Goal: Task Accomplishment & Management: Manage account settings

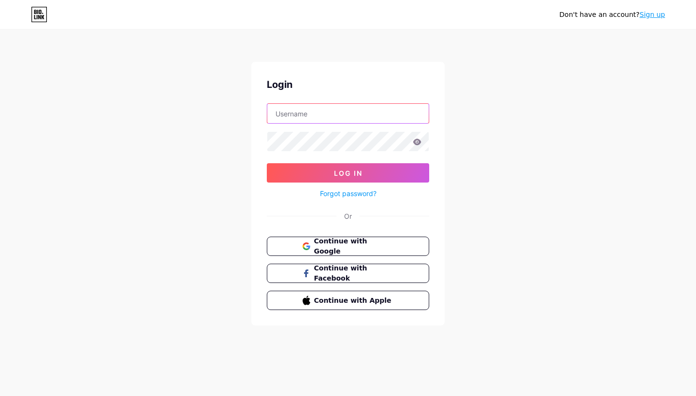
type input "[EMAIL_ADDRESS][DOMAIN_NAME]"
click at [378, 176] on button "Log In" at bounding box center [348, 172] width 162 height 19
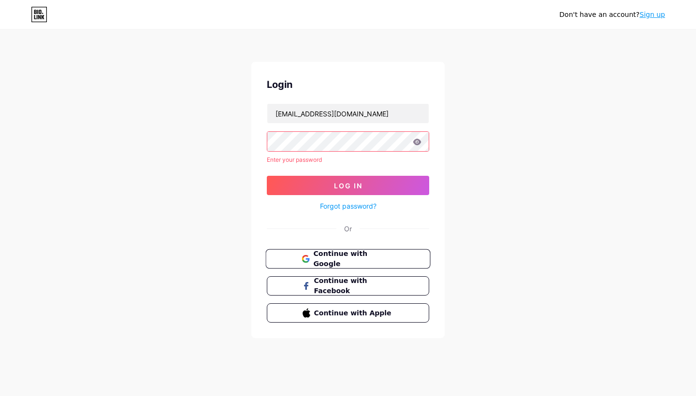
click at [364, 257] on span "Continue with Google" at bounding box center [353, 259] width 81 height 21
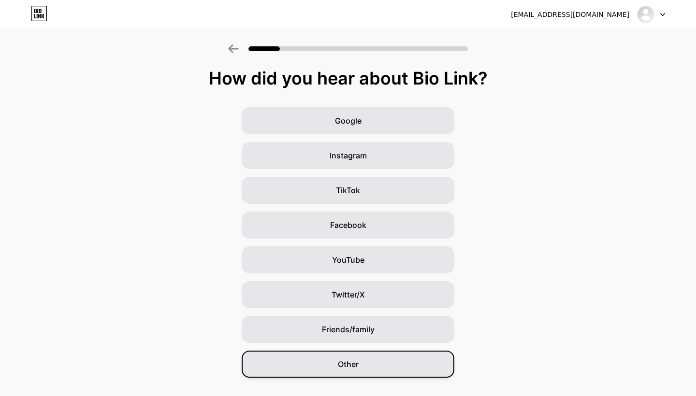
click at [390, 364] on div "Other" at bounding box center [348, 364] width 213 height 27
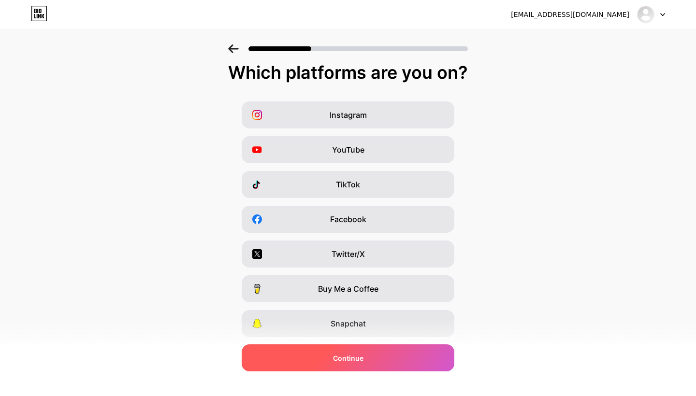
scroll to position [8, 0]
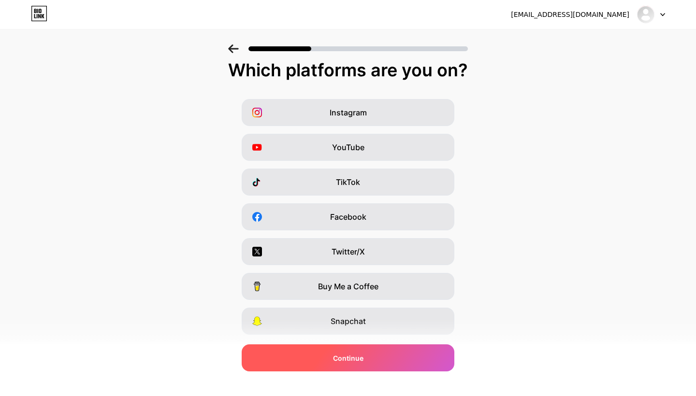
click at [373, 361] on div "Continue" at bounding box center [348, 358] width 213 height 27
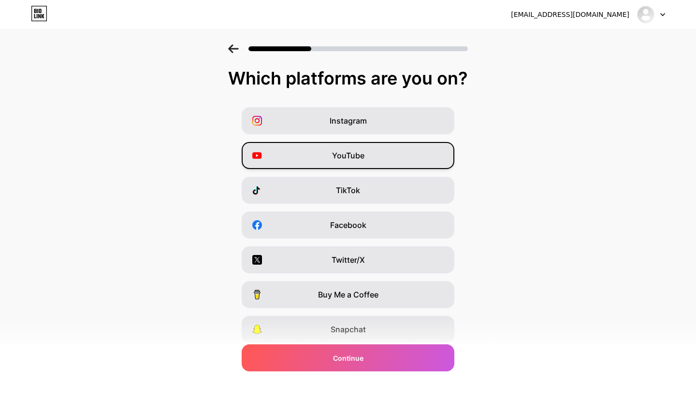
scroll to position [0, 0]
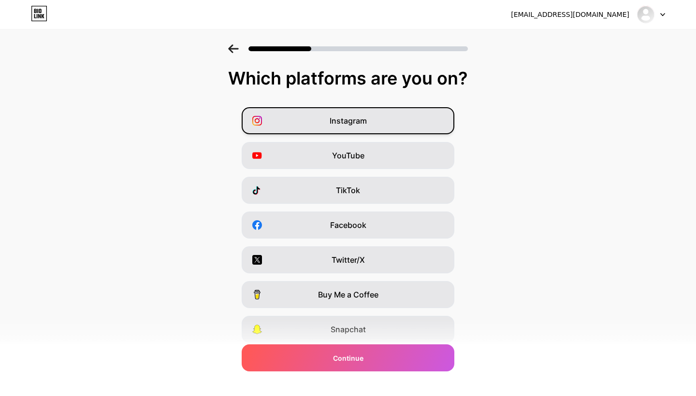
click at [337, 131] on div "Instagram" at bounding box center [348, 120] width 213 height 27
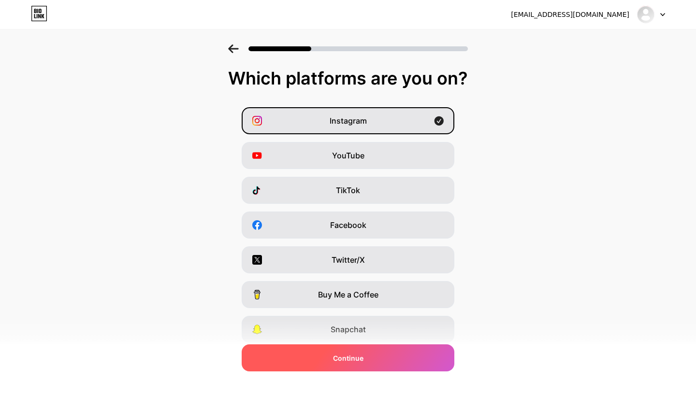
click at [346, 371] on div "Continue" at bounding box center [348, 358] width 213 height 27
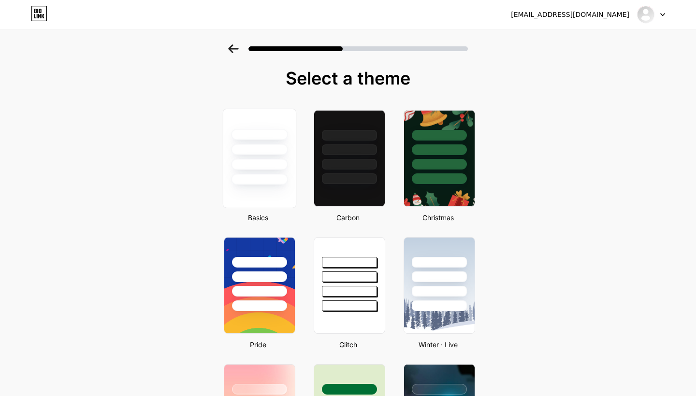
click at [263, 176] on div at bounding box center [259, 179] width 57 height 11
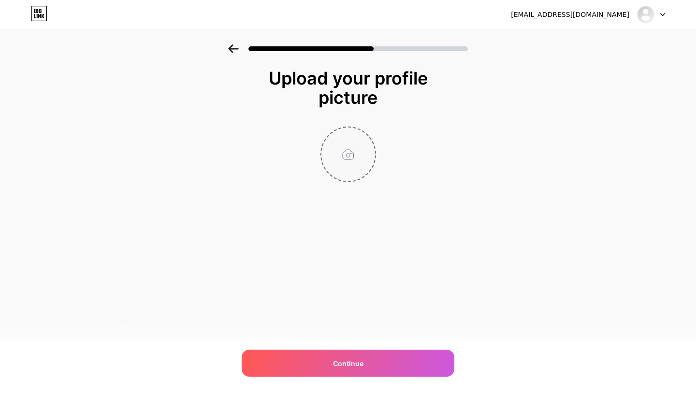
click at [347, 158] on input "file" at bounding box center [349, 155] width 54 height 54
type input "C:\fakepath\IMG_2607-min.JPG"
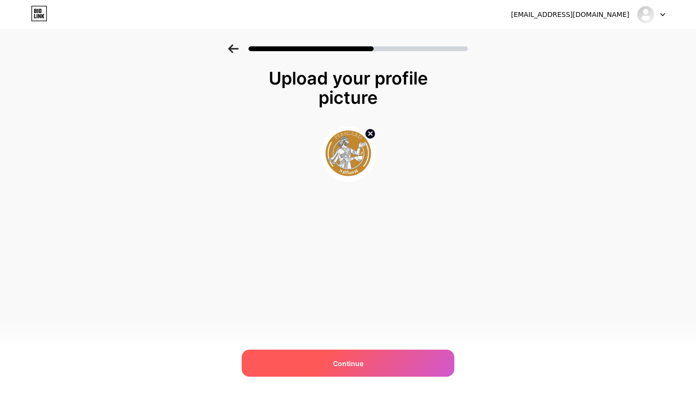
click at [373, 367] on div "Continue" at bounding box center [348, 363] width 213 height 27
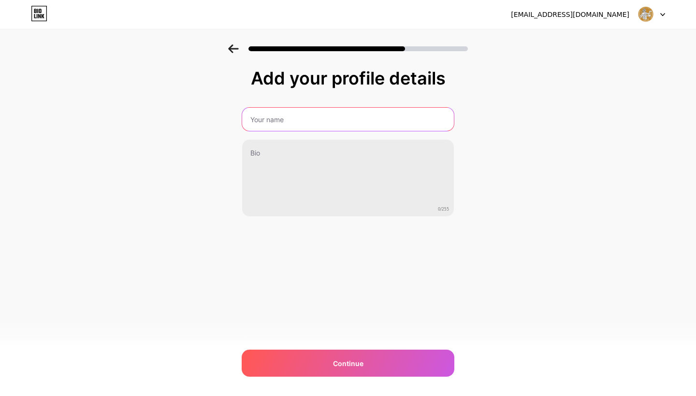
click at [281, 117] on input "text" at bounding box center [348, 119] width 212 height 23
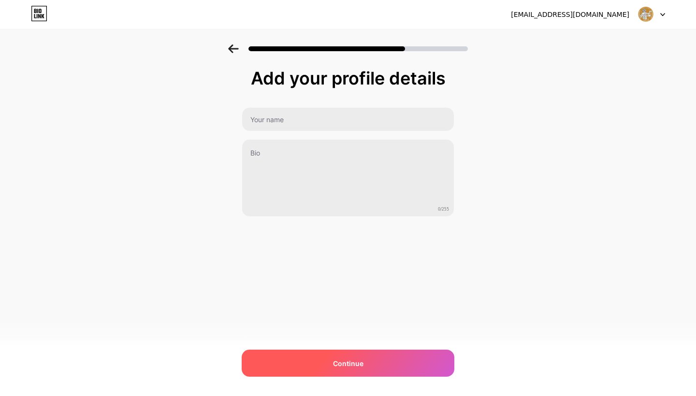
click at [381, 367] on div "Continue" at bounding box center [348, 363] width 213 height 27
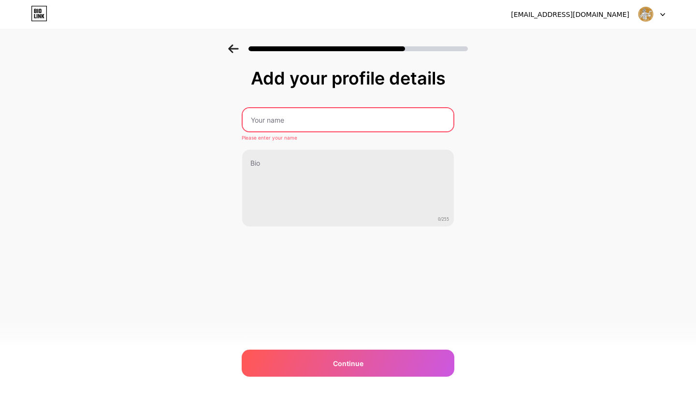
click at [314, 103] on div "Add your profile details Please enter your name 0/255 Continue Error" at bounding box center [348, 148] width 213 height 159
click at [307, 117] on input "text" at bounding box center [348, 119] width 211 height 23
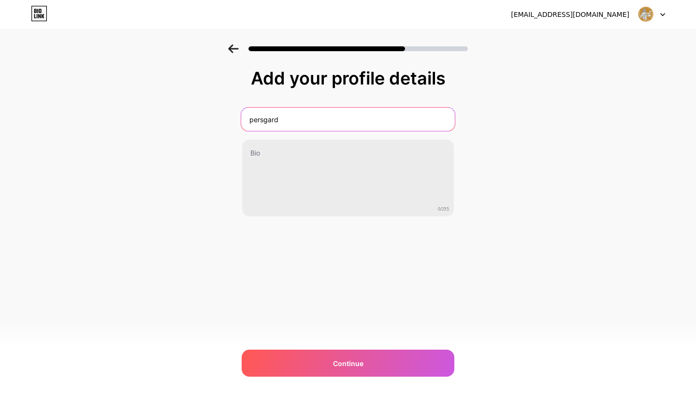
type input "persgard"
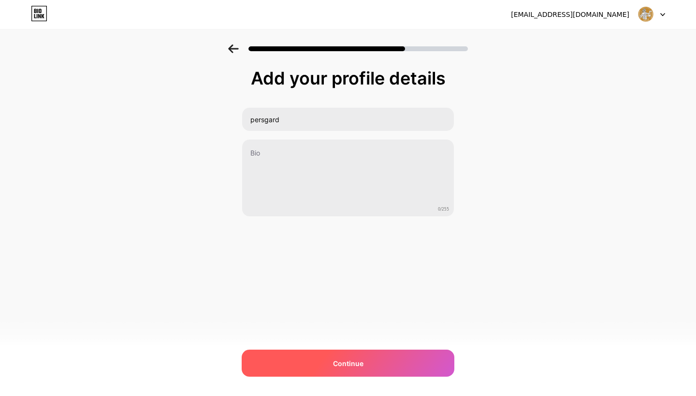
click at [335, 357] on div "Continue" at bounding box center [348, 363] width 213 height 27
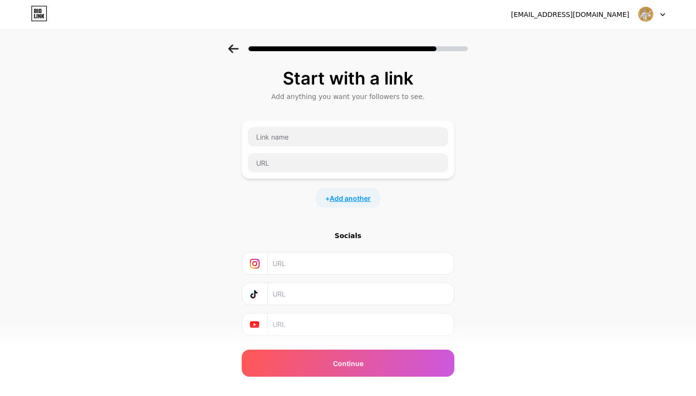
click at [354, 202] on span "Add another" at bounding box center [350, 198] width 41 height 10
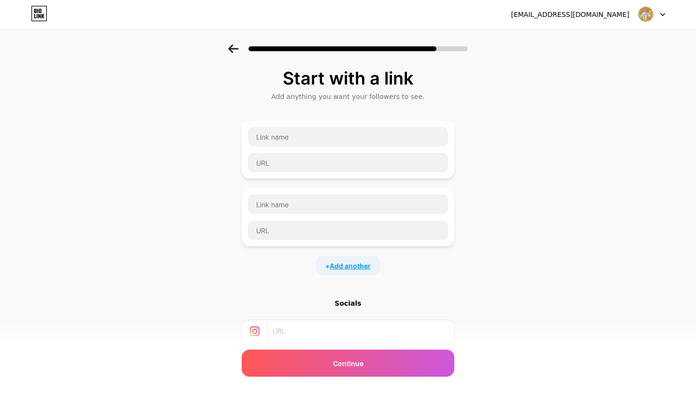
click at [347, 264] on span "Add another" at bounding box center [350, 266] width 41 height 10
click at [403, 279] on input "text" at bounding box center [348, 272] width 200 height 19
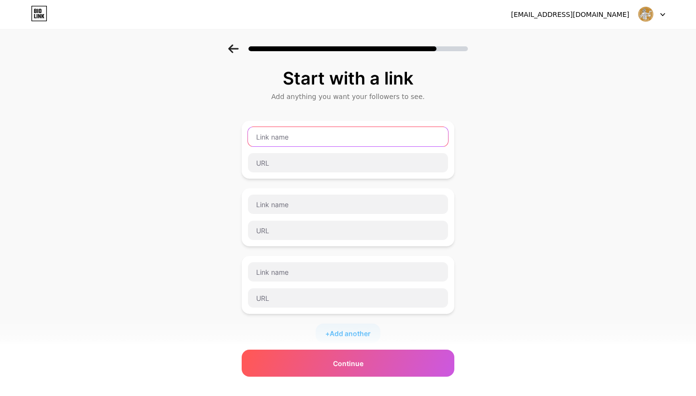
drag, startPoint x: 338, startPoint y: 143, endPoint x: 336, endPoint y: 153, distance: 10.6
click at [338, 143] on input "text" at bounding box center [348, 136] width 200 height 19
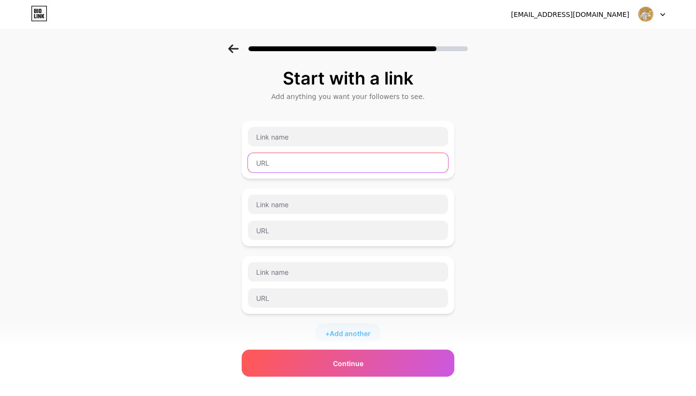
click at [330, 168] on input "text" at bounding box center [348, 162] width 200 height 19
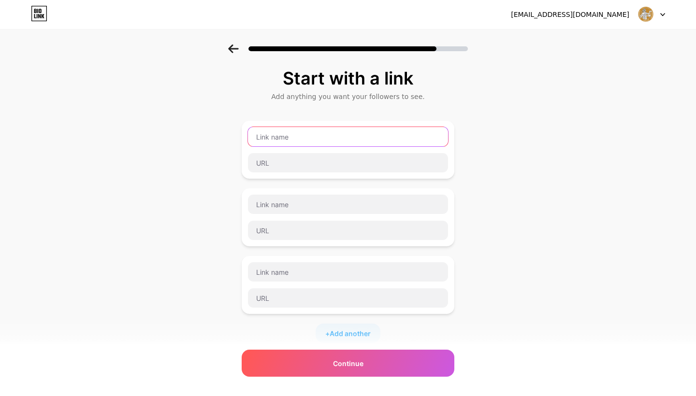
click at [359, 137] on input "text" at bounding box center [348, 136] width 200 height 19
click at [367, 338] on span "Add another" at bounding box center [350, 334] width 41 height 10
click at [393, 133] on input "text" at bounding box center [348, 136] width 200 height 19
type input "Website"
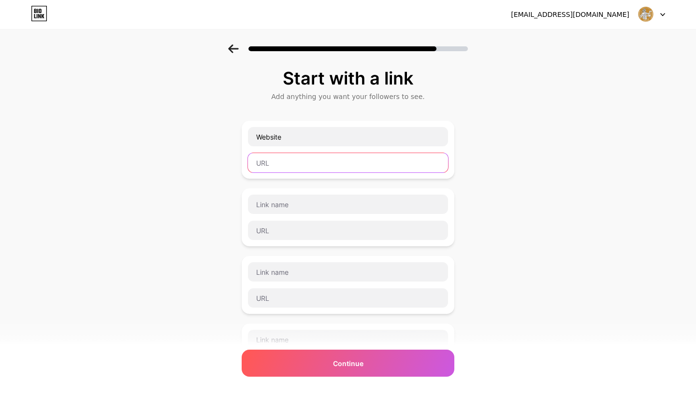
click at [286, 164] on input "text" at bounding box center [348, 162] width 200 height 19
type input "[DOMAIN_NAME]"
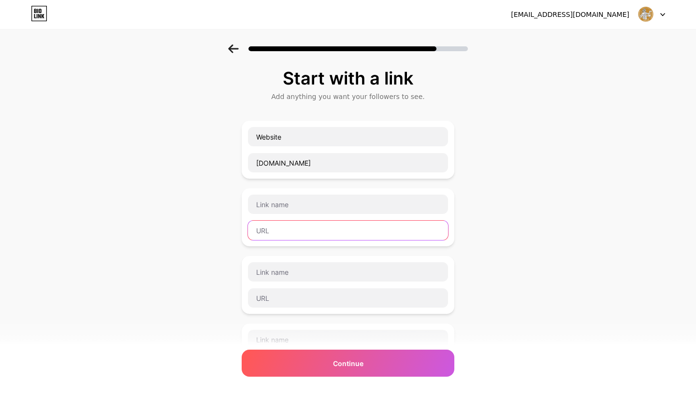
click at [300, 222] on input "text" at bounding box center [348, 230] width 200 height 19
paste input "[DOMAIN_NAME][URL]"
type input "[DOMAIN_NAME][URL]"
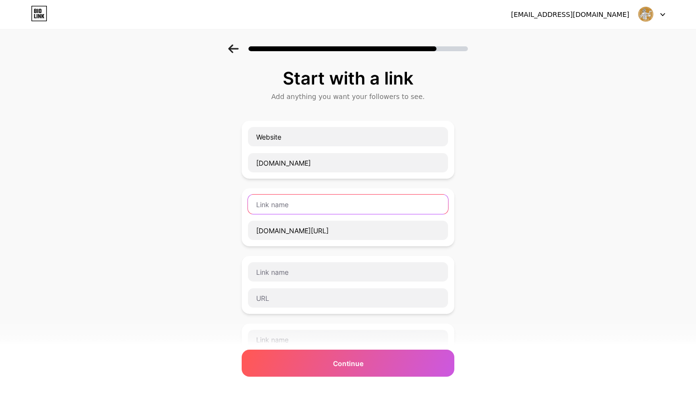
click at [306, 212] on input "text" at bounding box center [348, 204] width 200 height 19
type input "Whatsapp"
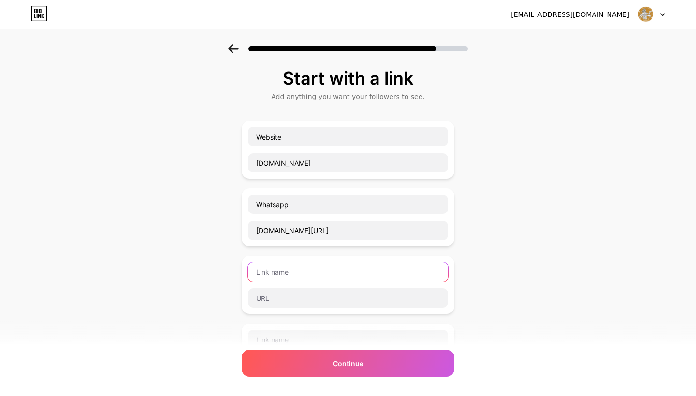
click at [308, 265] on input "text" at bounding box center [348, 272] width 200 height 19
type input "instagram"
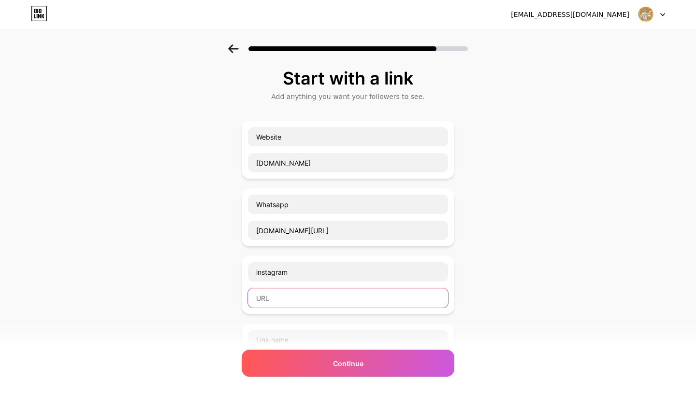
click at [309, 304] on input "text" at bounding box center [348, 298] width 200 height 19
paste input "[URL][DOMAIN_NAME]"
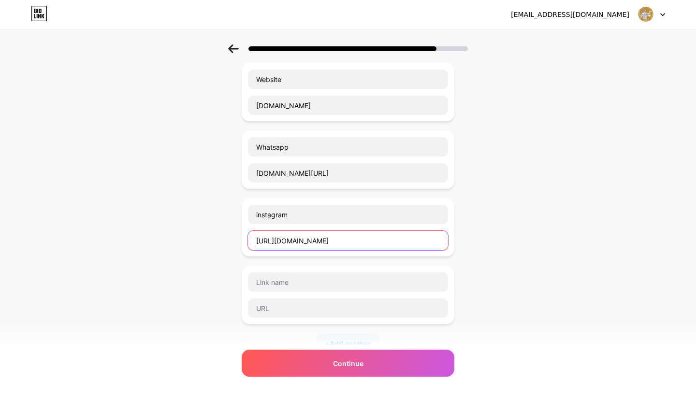
scroll to position [58, 0]
type input "[URL][DOMAIN_NAME]"
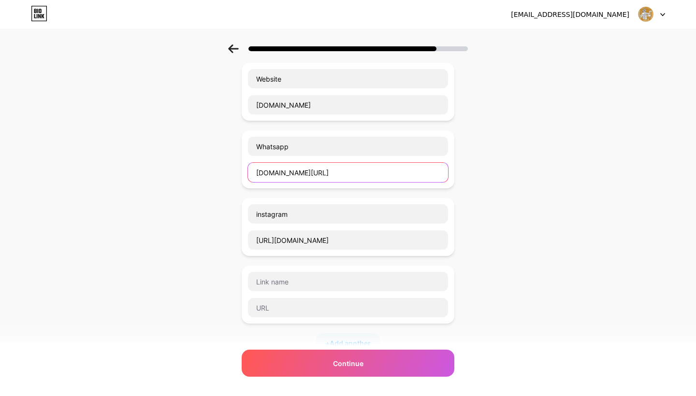
click at [312, 176] on input "[DOMAIN_NAME][URL]" at bounding box center [348, 172] width 200 height 19
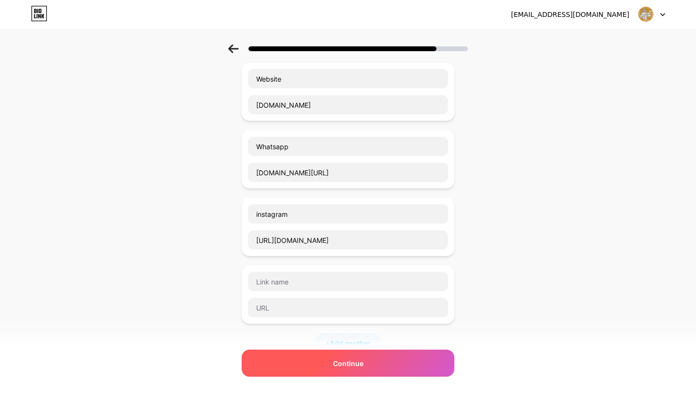
click at [363, 362] on span "Continue" at bounding box center [348, 364] width 30 height 10
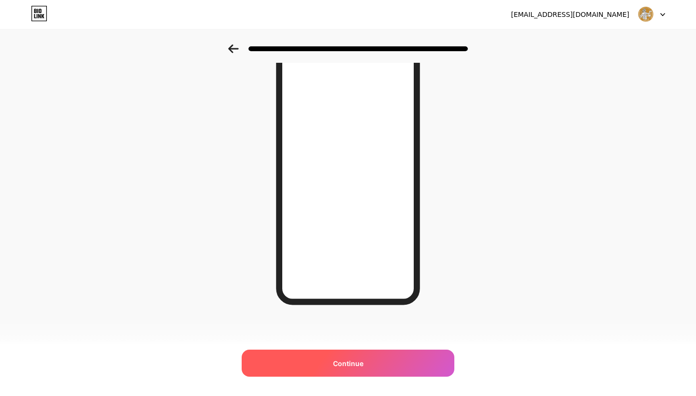
scroll to position [89, 0]
click at [351, 371] on div "Continue" at bounding box center [348, 363] width 213 height 27
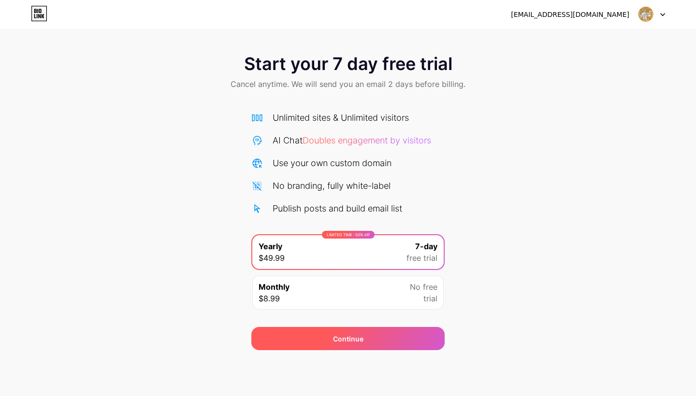
click at [405, 340] on div "Continue" at bounding box center [347, 338] width 193 height 23
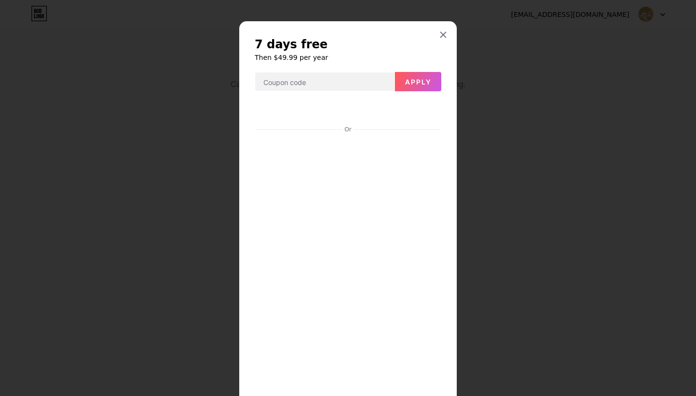
scroll to position [194, 0]
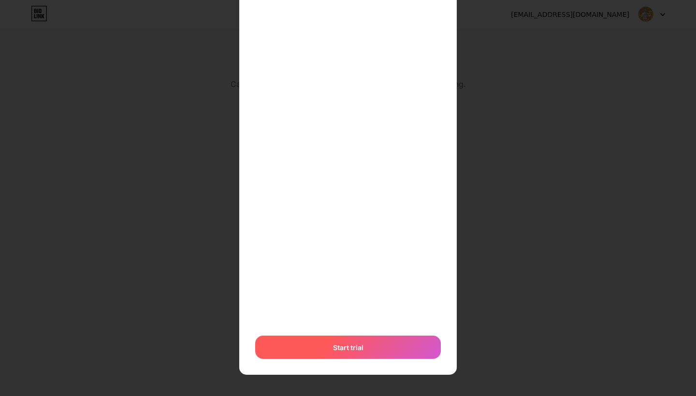
click at [359, 348] on span "Start trial" at bounding box center [348, 348] width 30 height 10
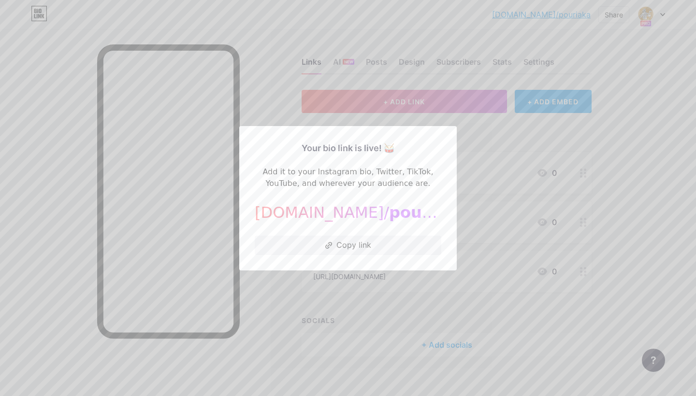
click at [416, 300] on div at bounding box center [348, 198] width 696 height 396
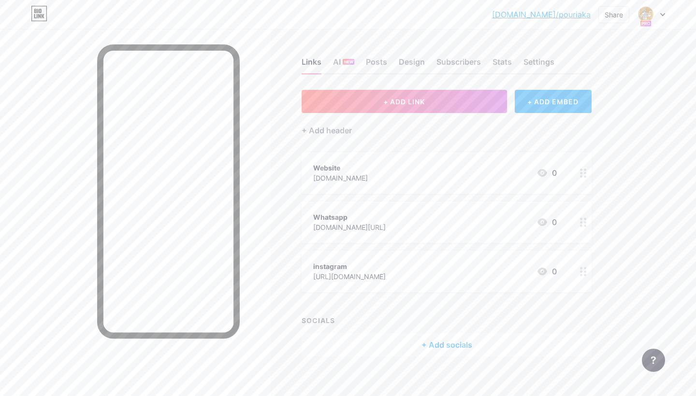
click at [582, 171] on icon at bounding box center [583, 173] width 7 height 9
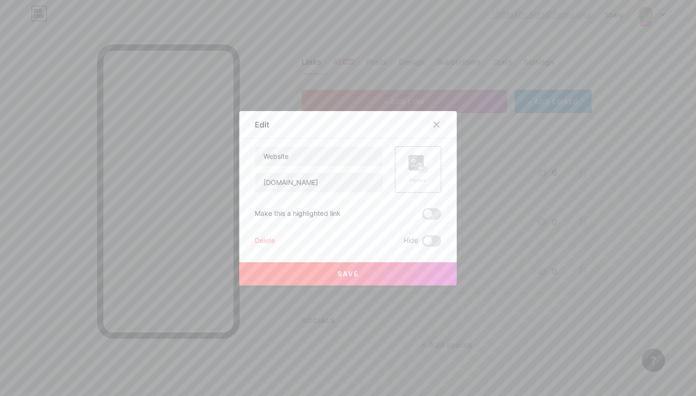
click at [443, 124] on div at bounding box center [436, 124] width 17 height 17
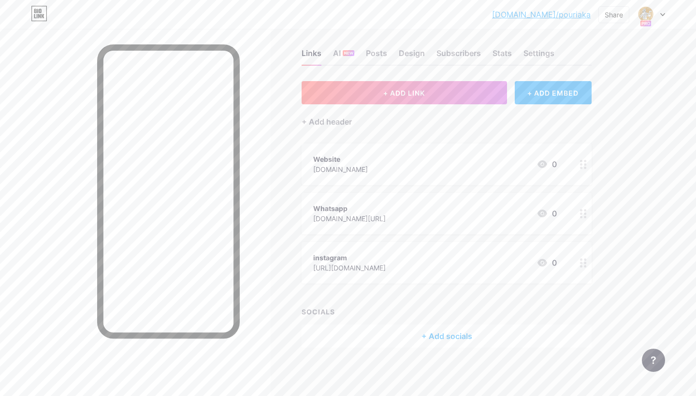
scroll to position [8, 0]
click at [612, 14] on div "Share" at bounding box center [614, 15] width 18 height 10
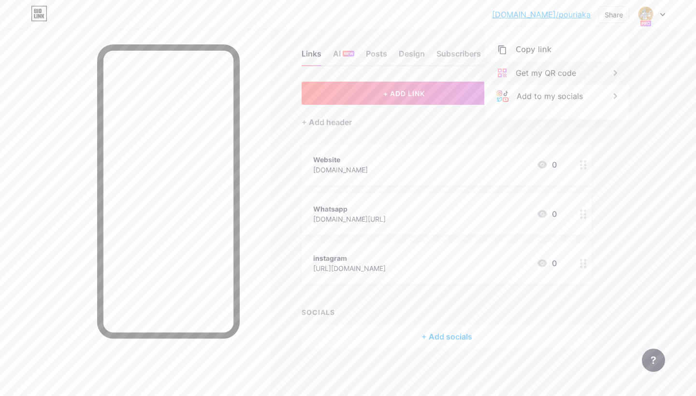
click at [589, 75] on div "Get my QR code" at bounding box center [557, 72] width 144 height 23
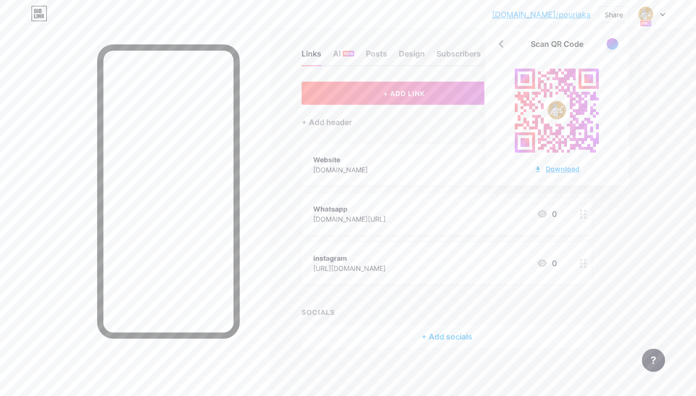
click at [554, 169] on div "Download" at bounding box center [556, 169] width 45 height 10
click at [502, 40] on icon at bounding box center [501, 43] width 15 height 15
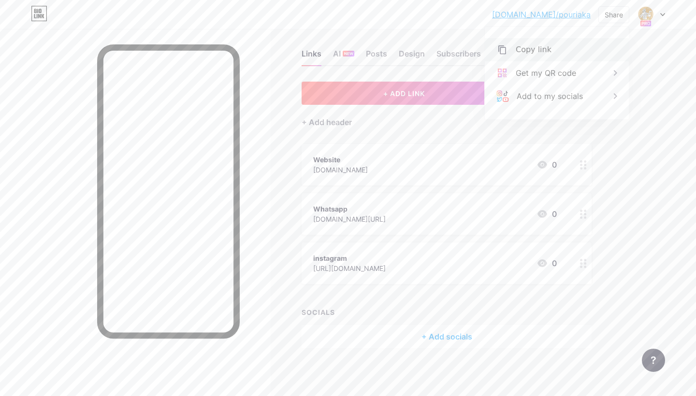
click at [599, 51] on div "Copy link" at bounding box center [557, 49] width 144 height 23
click at [602, 68] on div "Get my QR code" at bounding box center [557, 72] width 144 height 23
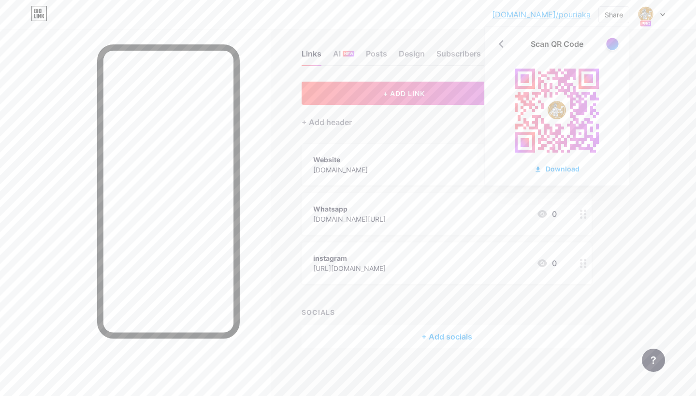
click at [612, 49] on div at bounding box center [613, 44] width 14 height 14
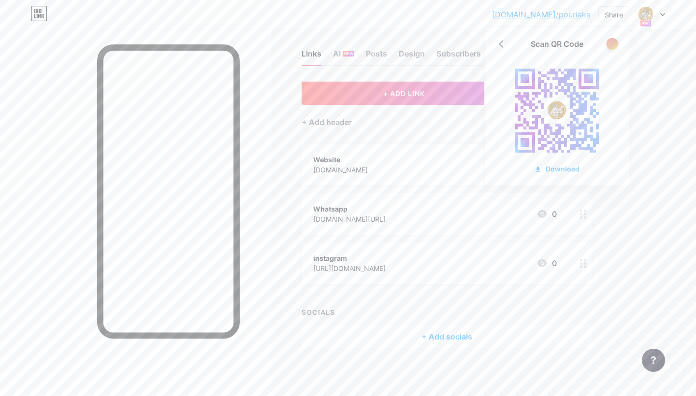
click at [613, 48] on div at bounding box center [612, 44] width 12 height 12
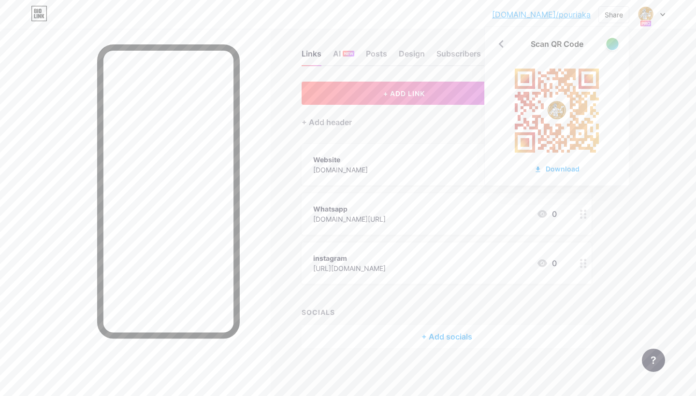
click at [613, 46] on div at bounding box center [612, 44] width 12 height 12
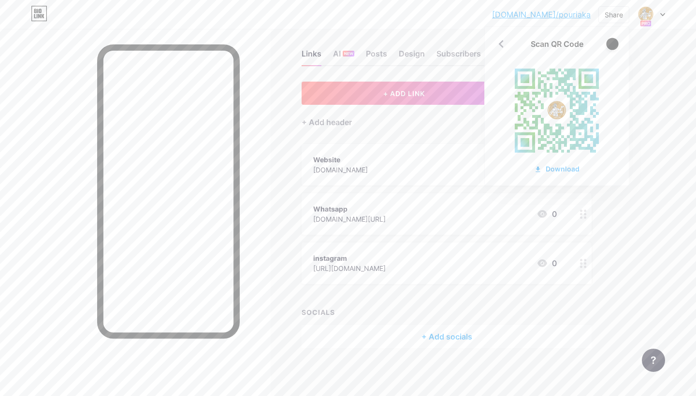
click at [614, 45] on div at bounding box center [612, 44] width 12 height 12
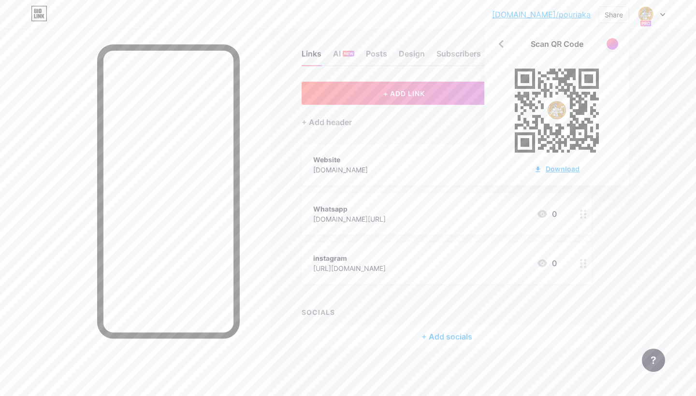
click at [560, 170] on div "Download" at bounding box center [556, 169] width 45 height 10
click at [556, 0] on html "[DOMAIN_NAME]/pouria... [DOMAIN_NAME]/pouriaka Share Scan QR Code Download Swit…" at bounding box center [348, 194] width 696 height 405
click at [667, 216] on div "[DOMAIN_NAME]/pouria... [DOMAIN_NAME]/pouriaka Share Scan QR Code Download Swit…" at bounding box center [348, 194] width 696 height 405
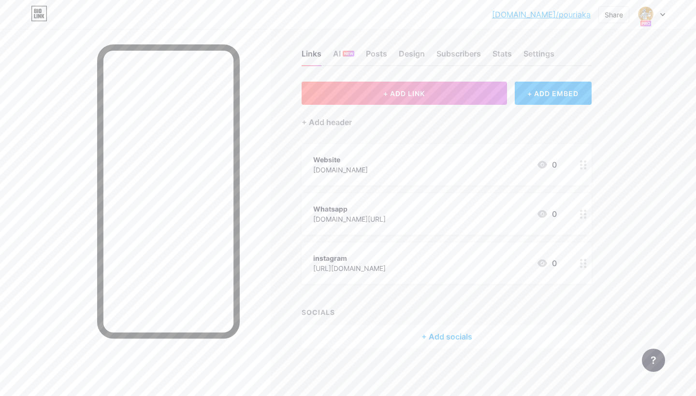
click at [585, 168] on circle at bounding box center [585, 168] width 2 height 2
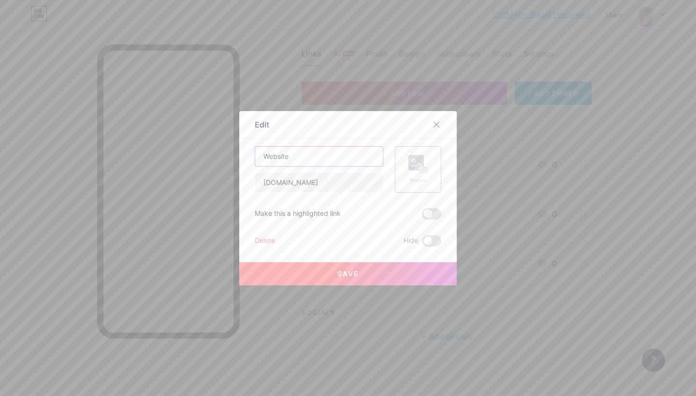
click at [321, 157] on input "Website" at bounding box center [319, 156] width 128 height 19
click at [625, 129] on div at bounding box center [348, 198] width 696 height 396
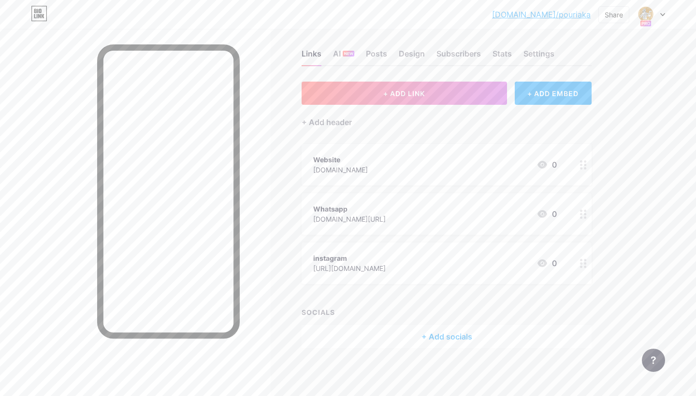
drag, startPoint x: 573, startPoint y: 159, endPoint x: 577, endPoint y: 196, distance: 38.0
click at [577, 196] on span "Website [DOMAIN_NAME] 0 Whatsapp [DOMAIN_NAME][URL] 0 instagram [URL][DOMAIN_NA…" at bounding box center [447, 214] width 290 height 140
click at [622, 195] on div "Links AI NEW Posts Design Subscribers Stats Settings + ADD LINK + ADD EMBED + A…" at bounding box center [316, 209] width 632 height 376
click at [582, 210] on circle at bounding box center [581, 211] width 2 height 2
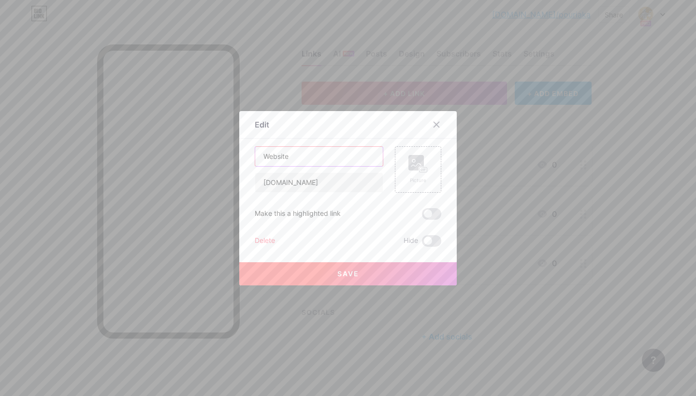
click at [330, 161] on input "Website" at bounding box center [319, 156] width 128 height 19
type input "پ"
type input "وبسایت"
click at [355, 270] on span "Save" at bounding box center [349, 274] width 22 height 8
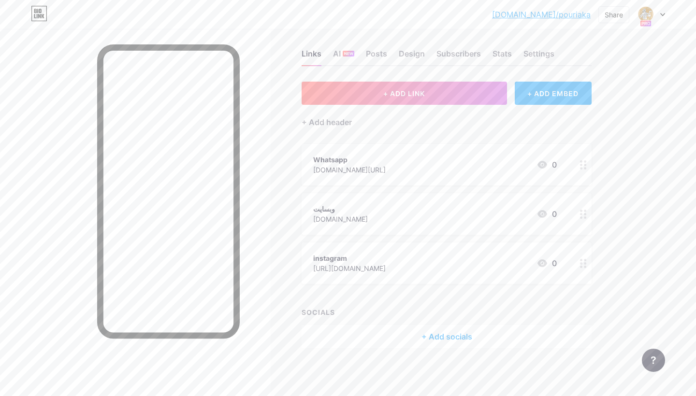
drag, startPoint x: 514, startPoint y: 264, endPoint x: 512, endPoint y: 220, distance: 44.0
click at [512, 220] on span "Whatsapp [DOMAIN_NAME][URL] 0 وبسایت [DOMAIN_NAME] 0 instagram [URL][DOMAIN_NAM…" at bounding box center [447, 214] width 290 height 140
click at [583, 215] on icon at bounding box center [583, 214] width 7 height 9
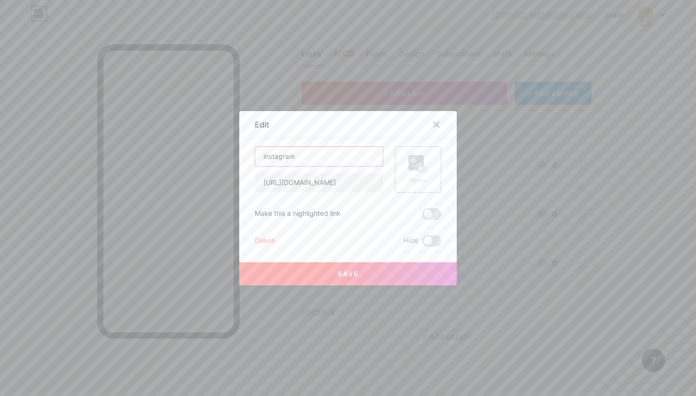
click at [299, 160] on input "instagram" at bounding box center [319, 156] width 128 height 19
type input "اینستاگرام"
click at [339, 265] on button "Save" at bounding box center [348, 274] width 218 height 23
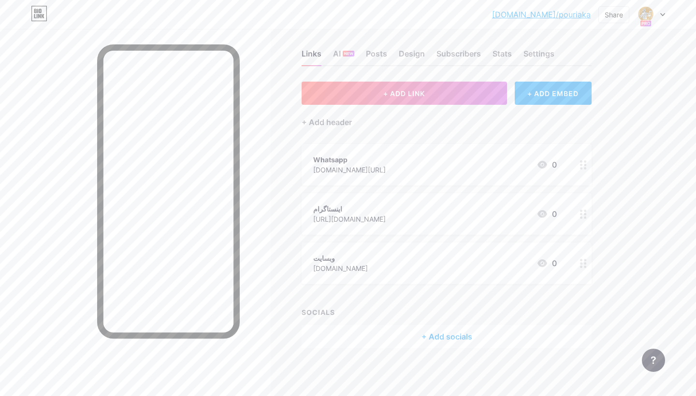
click at [448, 339] on div "+ Add socials" at bounding box center [447, 336] width 290 height 23
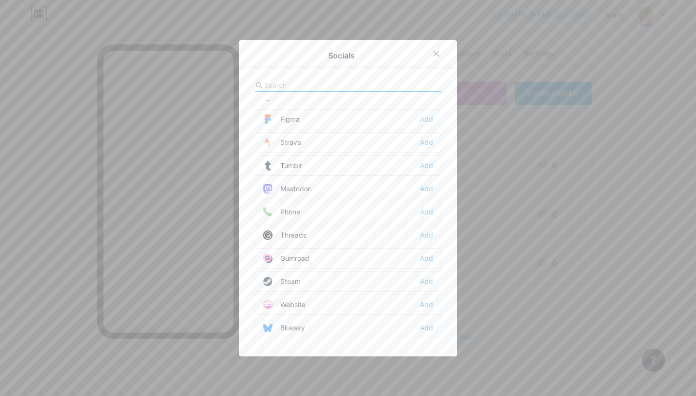
scroll to position [872, 0]
click at [311, 81] on input "text" at bounding box center [317, 85] width 107 height 10
type input "ص"
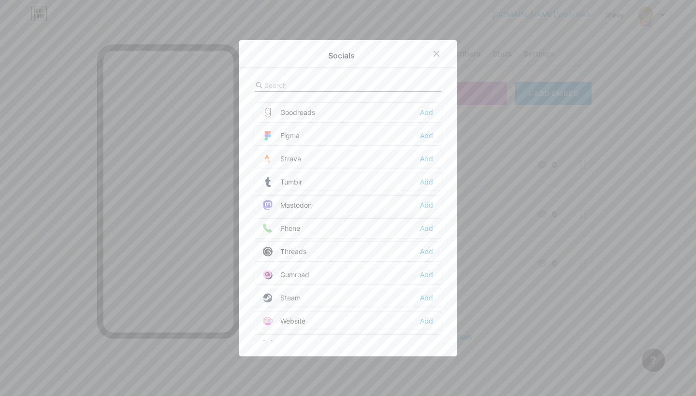
scroll to position [853, 0]
click at [447, 59] on div at bounding box center [442, 53] width 29 height 17
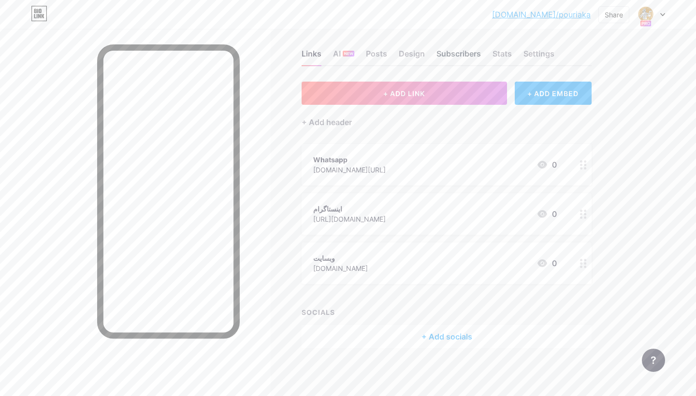
click at [441, 55] on div "Subscribers" at bounding box center [459, 56] width 44 height 17
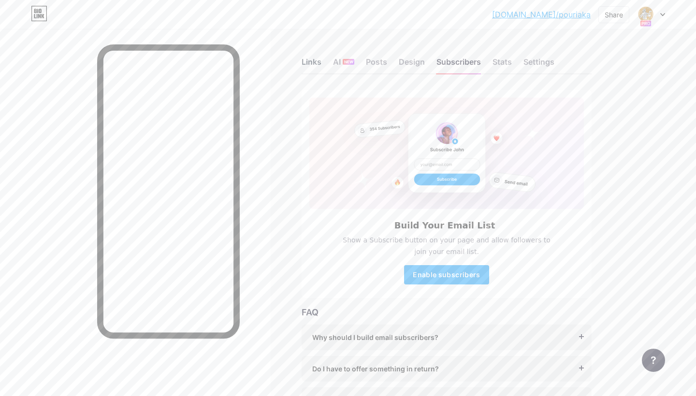
click at [314, 63] on div "Links" at bounding box center [312, 64] width 20 height 17
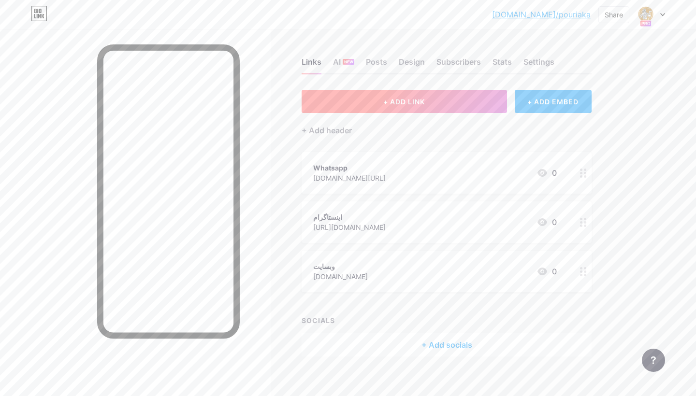
click at [457, 106] on button "+ ADD LINK" at bounding box center [404, 101] width 205 height 23
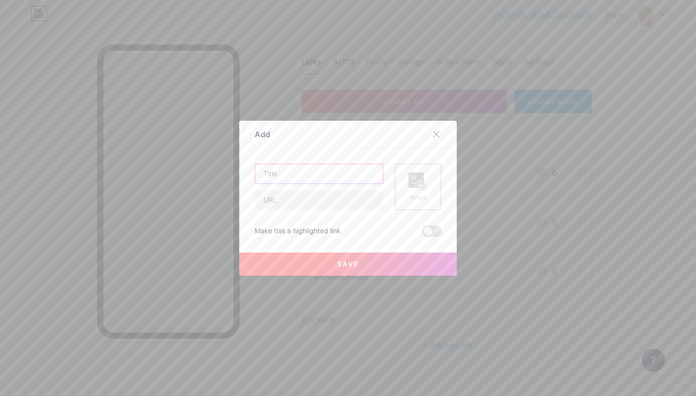
click at [311, 176] on input "text" at bounding box center [319, 173] width 128 height 19
drag, startPoint x: 275, startPoint y: 176, endPoint x: 294, endPoint y: 176, distance: 19.4
click at [294, 176] on input "ارتباط به مدیر" at bounding box center [319, 173] width 128 height 19
click at [289, 178] on input "امدیر" at bounding box center [319, 173] width 128 height 19
click at [273, 175] on input "امد" at bounding box center [319, 173] width 128 height 19
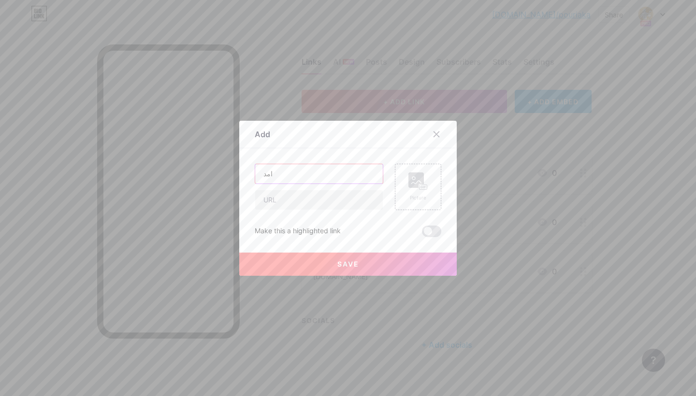
click at [273, 175] on input "امد" at bounding box center [319, 173] width 128 height 19
type input "امد"
click at [433, 137] on icon at bounding box center [437, 135] width 8 height 8
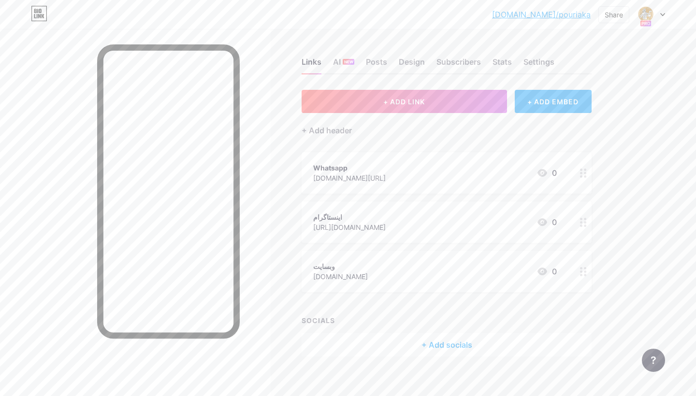
click at [368, 184] on div "Whatsapp [DOMAIN_NAME][URL] 0" at bounding box center [447, 173] width 290 height 42
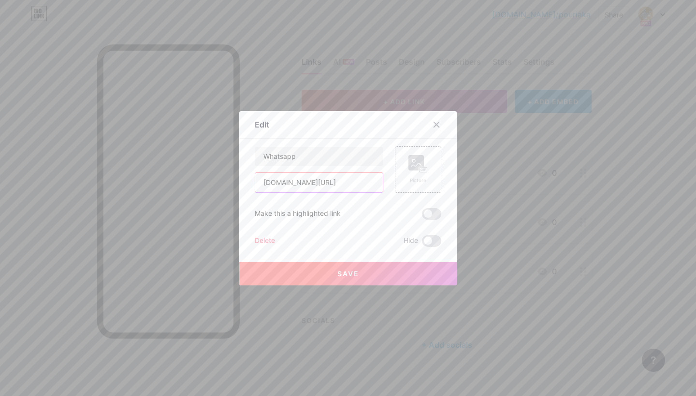
click at [338, 185] on input "[DOMAIN_NAME][URL]" at bounding box center [319, 182] width 128 height 19
click at [435, 126] on icon at bounding box center [437, 125] width 8 height 8
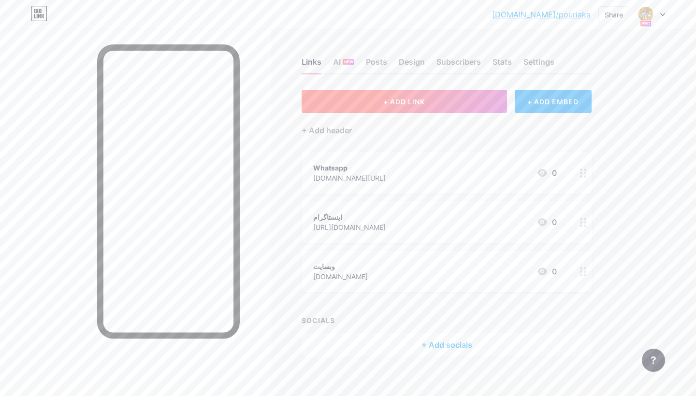
click at [419, 104] on span "+ ADD LINK" at bounding box center [404, 102] width 42 height 8
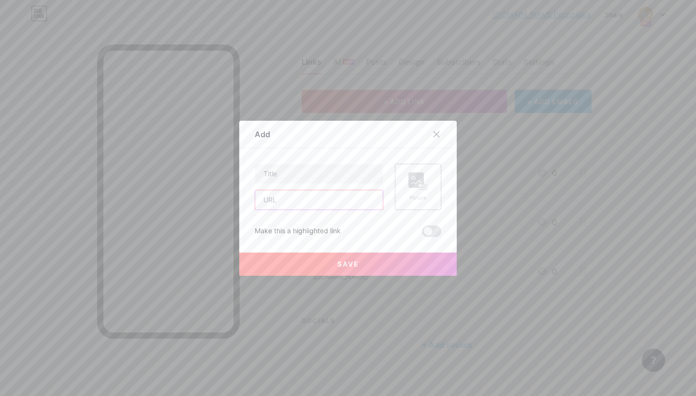
click at [307, 206] on input "text" at bounding box center [319, 200] width 128 height 19
paste input "[DOMAIN_NAME][URL]"
drag, startPoint x: 337, startPoint y: 199, endPoint x: 288, endPoint y: 199, distance: 49.3
click at [288, 199] on input "[DOMAIN_NAME][URL]" at bounding box center [319, 200] width 128 height 19
type input "[DOMAIN_NAME][URL]"
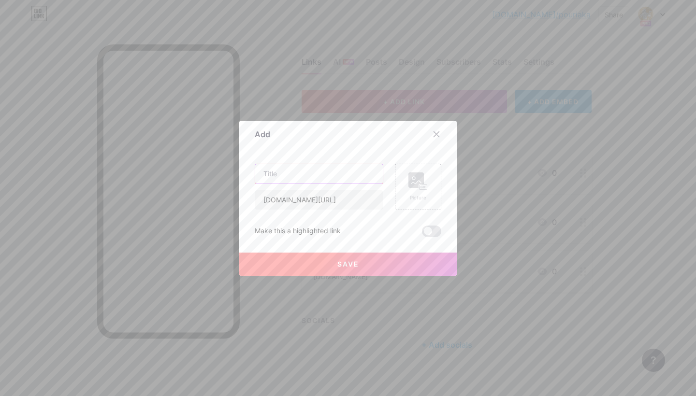
click at [355, 177] on input "text" at bounding box center [319, 173] width 128 height 19
type input "مدیر فروش قهوه پرسگارد"
click at [317, 200] on input "[DOMAIN_NAME][URL]" at bounding box center [319, 200] width 128 height 19
type input "[DOMAIN_NAME][URL]"
click at [338, 265] on span "Save" at bounding box center [349, 264] width 22 height 8
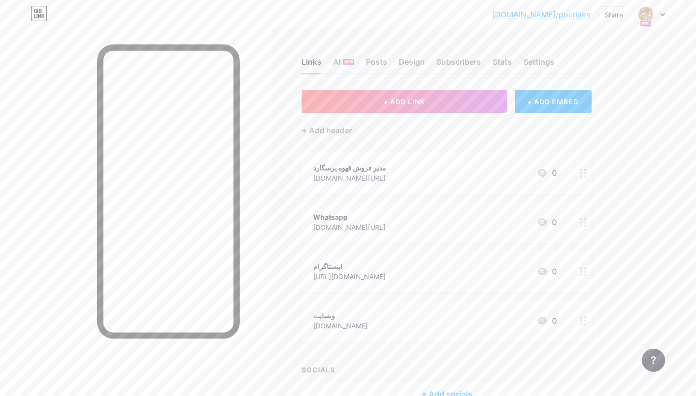
click at [582, 175] on icon at bounding box center [583, 173] width 7 height 9
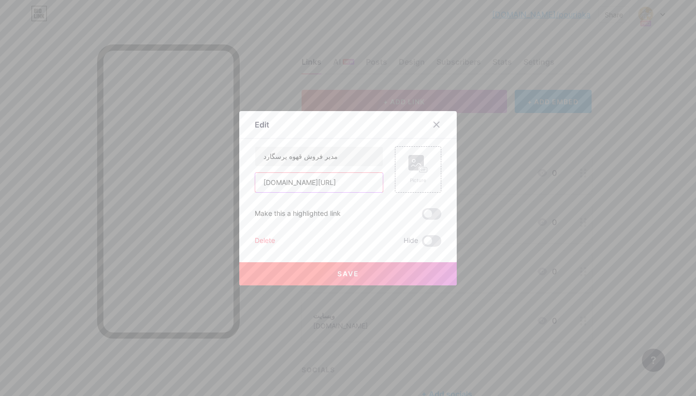
click at [296, 184] on input "[DOMAIN_NAME][URL]" at bounding box center [319, 182] width 128 height 19
type input "[DOMAIN_NAME][URL]"
click at [325, 267] on button "Save" at bounding box center [348, 274] width 218 height 23
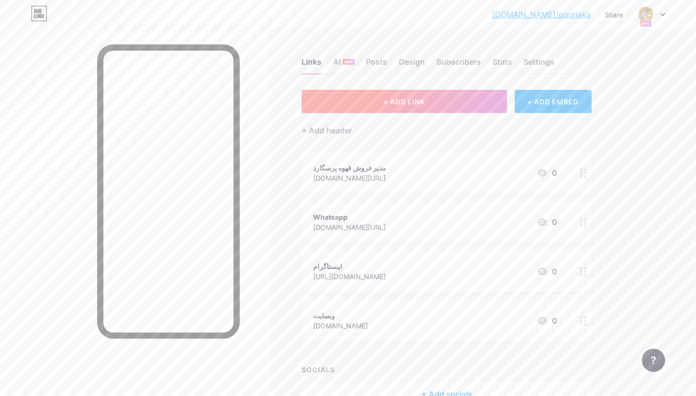
click at [411, 107] on button "+ ADD LINK" at bounding box center [404, 101] width 205 height 23
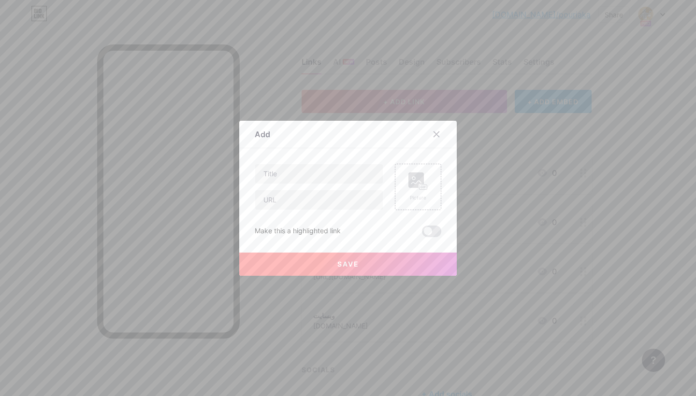
click at [436, 135] on icon at bounding box center [437, 135] width 8 height 8
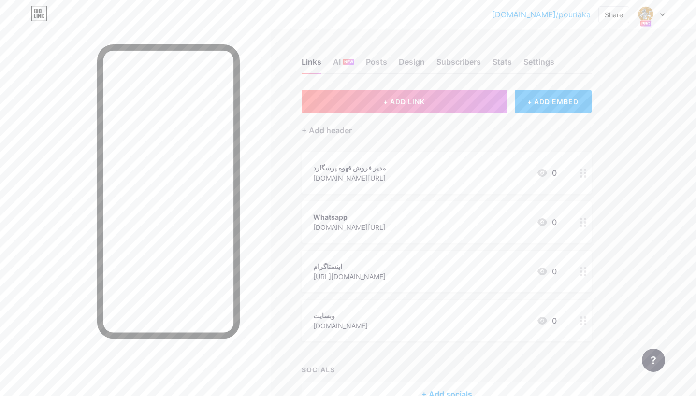
click at [406, 172] on div "مدیر فروش قهوه پرسگارد [DOMAIN_NAME][URL] 0" at bounding box center [435, 173] width 244 height 22
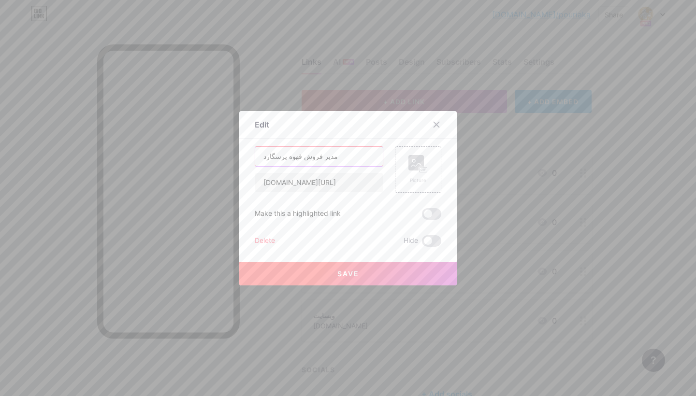
click at [313, 151] on input "مدیر فروش قهوه پرسگارد" at bounding box center [319, 156] width 128 height 19
click at [435, 125] on icon at bounding box center [437, 125] width 8 height 8
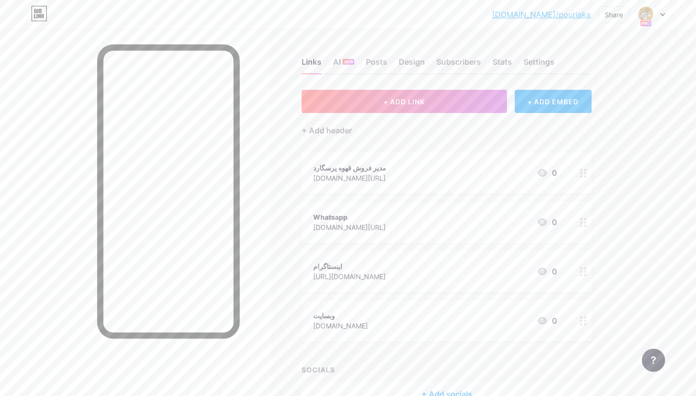
click at [491, 226] on div "Whatsapp [DOMAIN_NAME][URL] 0" at bounding box center [435, 222] width 244 height 22
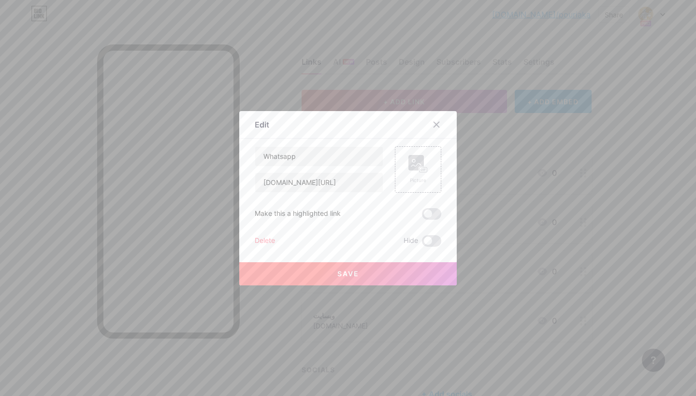
click at [496, 132] on div at bounding box center [348, 198] width 696 height 396
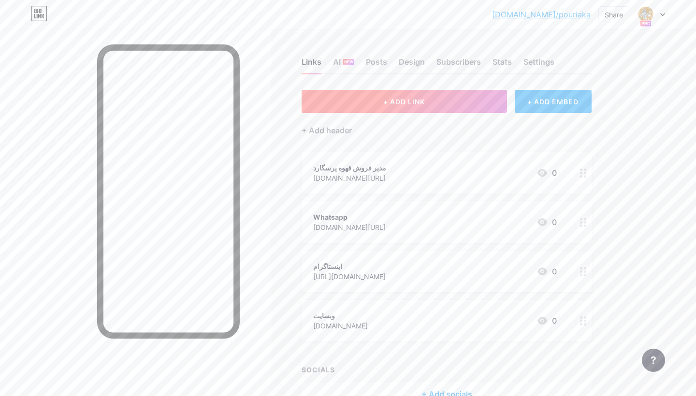
click at [464, 111] on button "+ ADD LINK" at bounding box center [404, 101] width 205 height 23
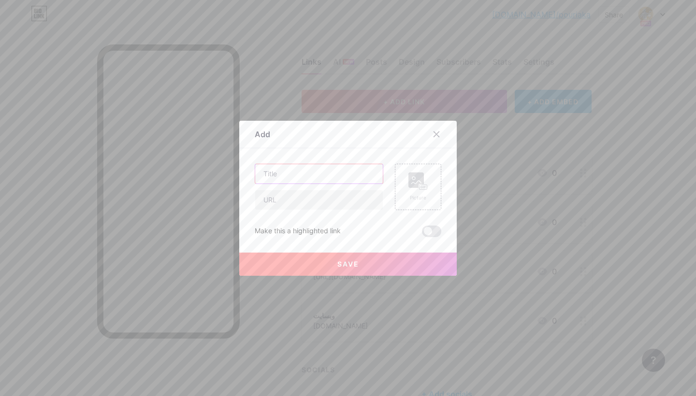
click at [316, 171] on input "text" at bounding box center [319, 173] width 128 height 19
paste input "مدیر فروش قهوه پرسگارد"
click at [295, 175] on input "مدیر فروش قهوه پرسگارد" at bounding box center [319, 173] width 128 height 19
click at [286, 175] on input "مدیر فروش فراورده های قهوه پرسگارد" at bounding box center [319, 173] width 128 height 19
type input "مدیر فروش فراورده های قهوه پرسگارد"
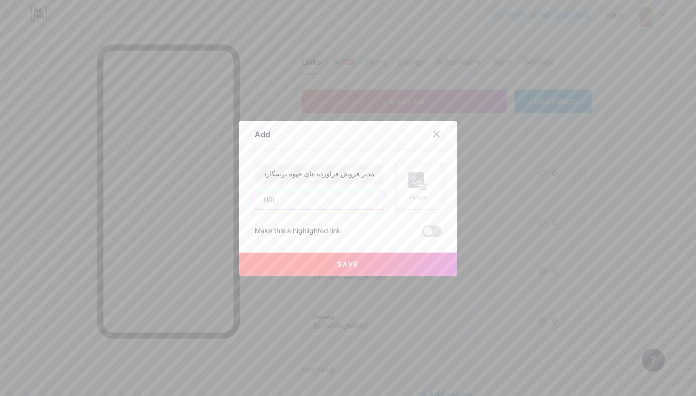
click at [304, 199] on input "text" at bounding box center [319, 200] width 128 height 19
type input "[DOMAIN_NAME][URL]"
click at [338, 257] on button "Save" at bounding box center [348, 264] width 218 height 23
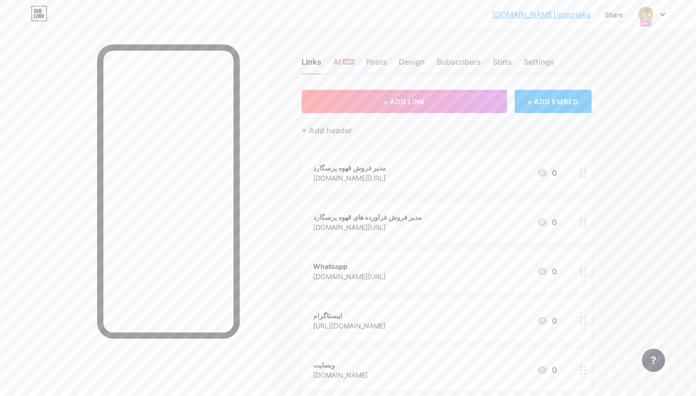
click at [589, 177] on div at bounding box center [583, 173] width 16 height 42
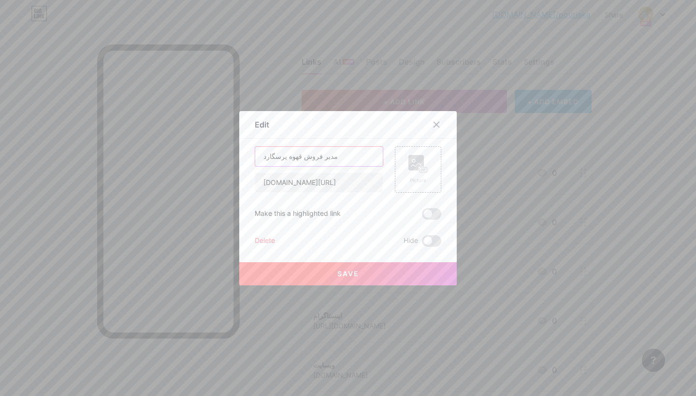
click at [285, 156] on input "مدیر فروش قهوه پرسگارد" at bounding box center [319, 156] width 128 height 19
type input "مدیر فروش قهوه رست شده پرسگارد"
click at [345, 276] on span "Save" at bounding box center [349, 274] width 22 height 8
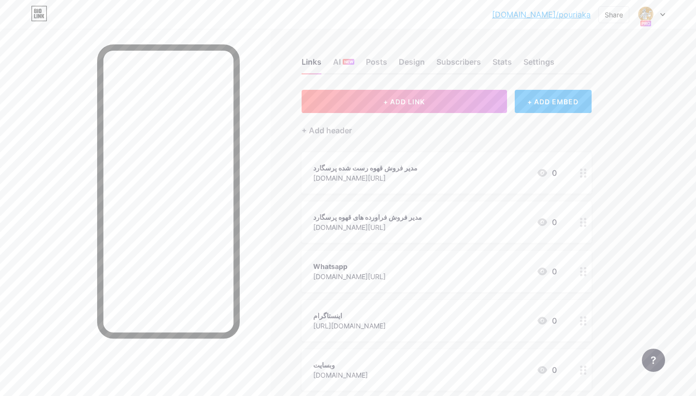
click at [577, 221] on div at bounding box center [583, 223] width 16 height 42
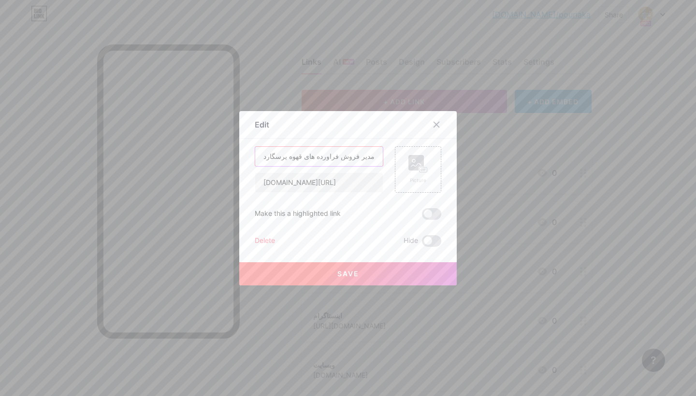
click at [285, 160] on input "مدیر فروش فراورده های قهوه پرسگارد" at bounding box center [319, 156] width 128 height 19
type input "مدیر فروش فراورده های قهوه و پودری پرسگارد"
click at [374, 267] on button "Save" at bounding box center [348, 274] width 218 height 23
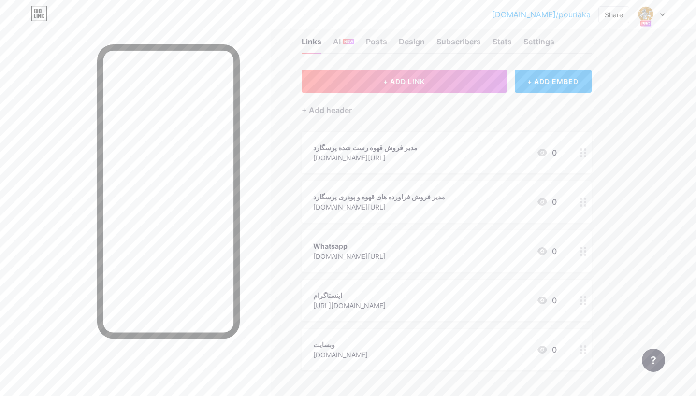
scroll to position [22, 0]
click at [582, 253] on circle at bounding box center [581, 253] width 2 height 2
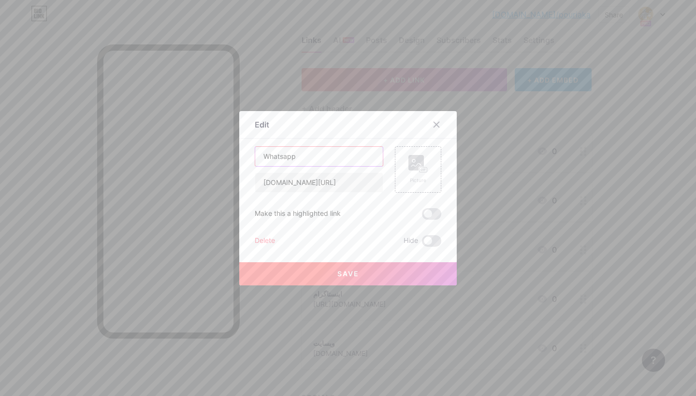
click at [335, 159] on input "Whatsapp" at bounding box center [319, 156] width 128 height 19
type input "ل"
type input "ارتباط با هیت مدیره"
click at [347, 269] on button "Save" at bounding box center [348, 274] width 218 height 23
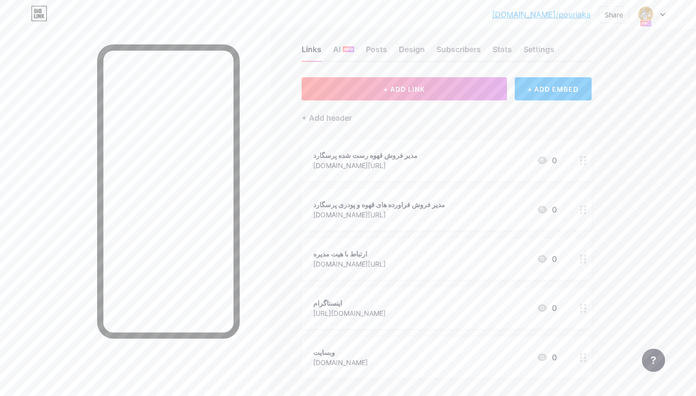
scroll to position [7, 0]
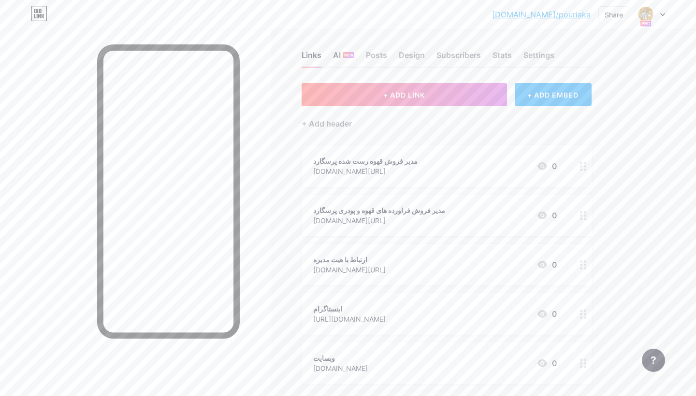
click at [343, 57] on div "NEW" at bounding box center [349, 55] width 12 height 6
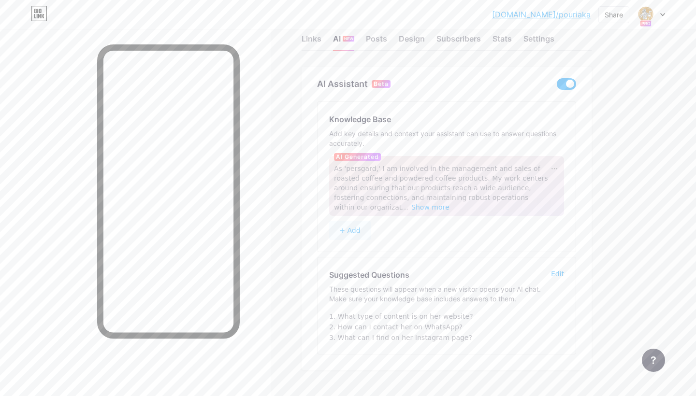
scroll to position [26, 0]
click at [357, 230] on button "+ Add" at bounding box center [350, 228] width 42 height 19
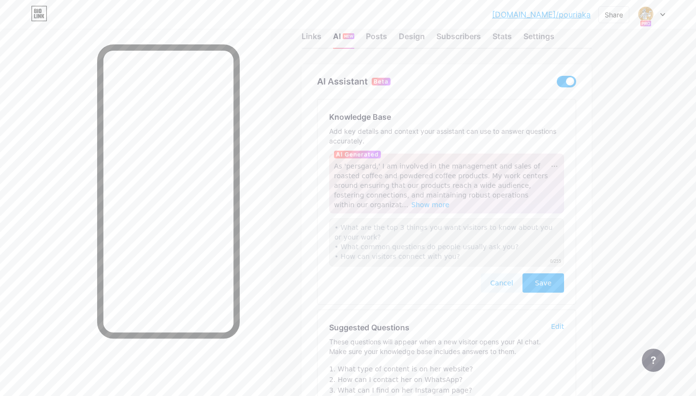
click at [487, 280] on button "Cancel" at bounding box center [502, 283] width 42 height 19
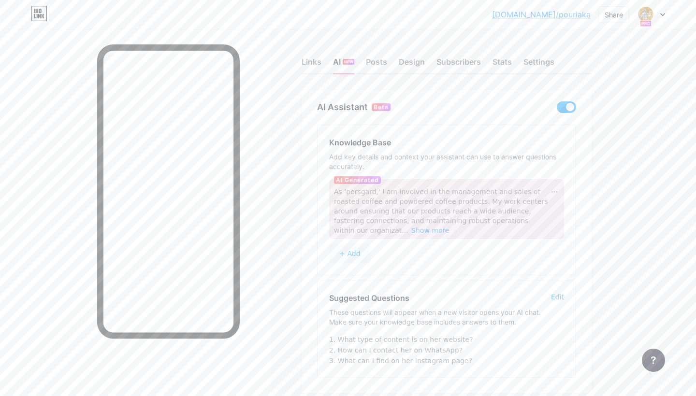
scroll to position [0, 0]
click at [383, 59] on div "Posts" at bounding box center [376, 64] width 21 height 17
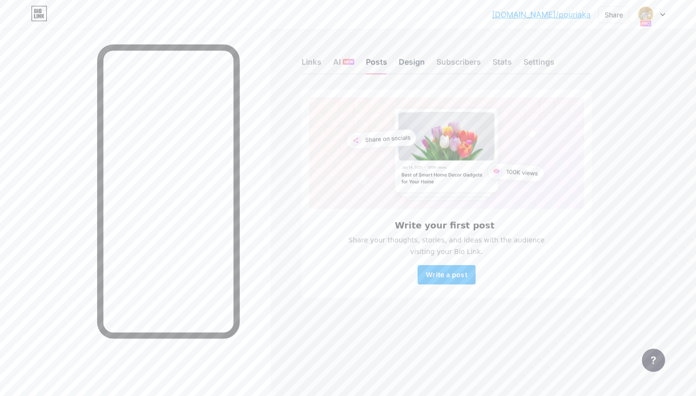
click at [410, 62] on div "Design" at bounding box center [412, 64] width 26 height 17
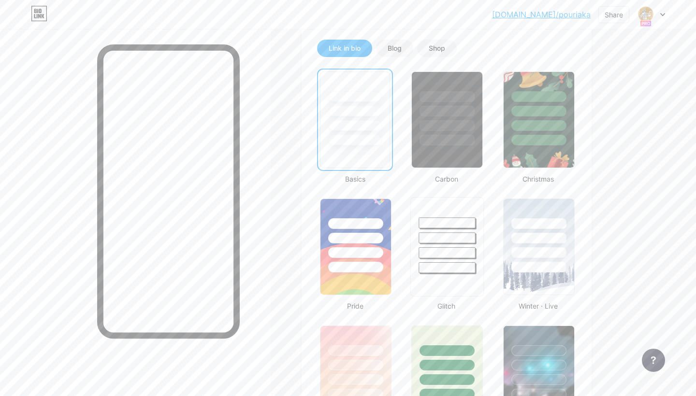
scroll to position [221, 0]
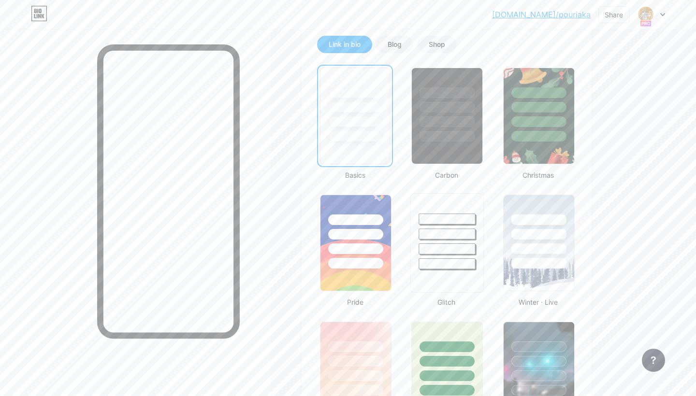
click at [442, 239] on div at bounding box center [447, 234] width 57 height 11
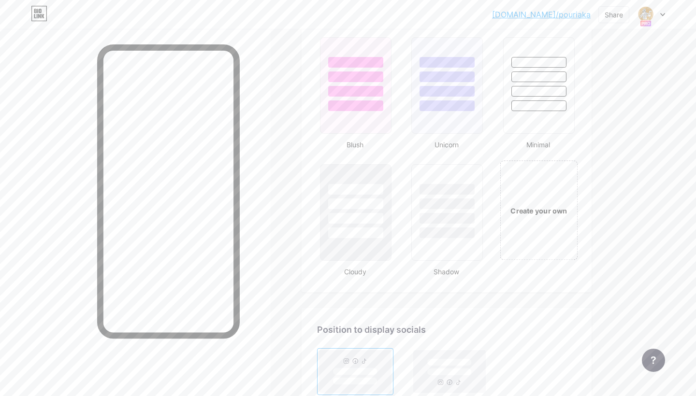
scroll to position [1013, 0]
click at [522, 127] on div at bounding box center [538, 88] width 73 height 100
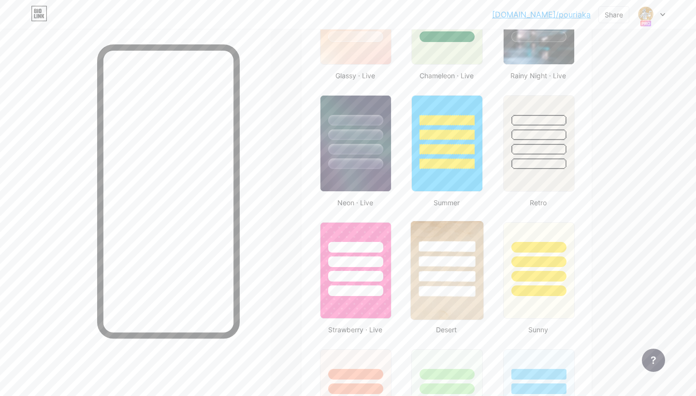
scroll to position [561, 0]
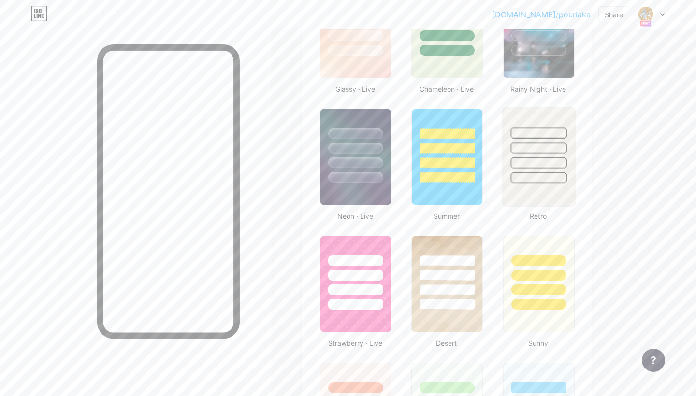
click at [547, 186] on img at bounding box center [538, 157] width 73 height 99
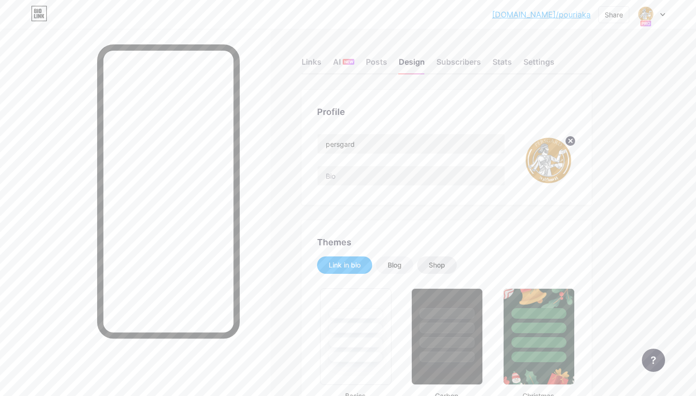
scroll to position [0, 0]
click at [399, 269] on div "Blog" at bounding box center [395, 266] width 14 height 10
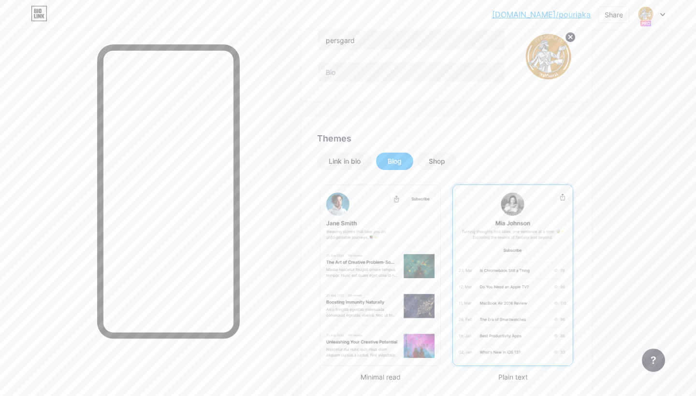
scroll to position [110, 0]
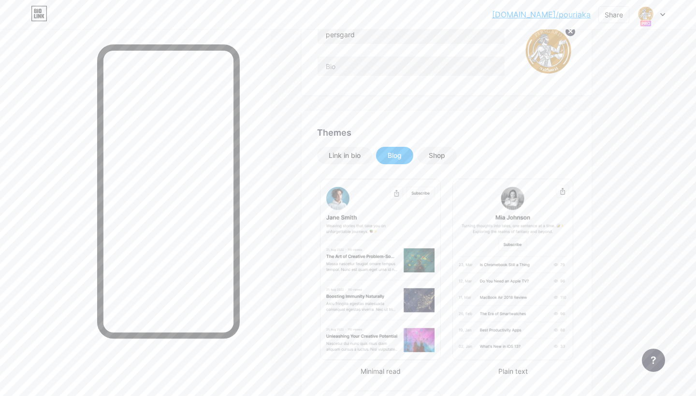
click at [444, 180] on div "Minimal read Plain text Newsletter" at bounding box center [446, 382] width 259 height 413
click at [443, 161] on div "Shop" at bounding box center [437, 155] width 40 height 17
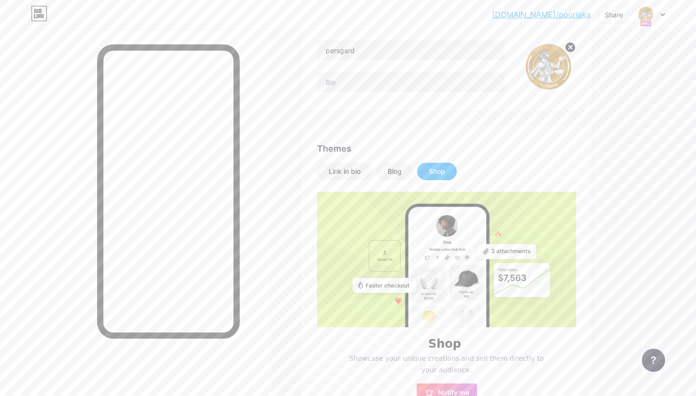
scroll to position [442, 0]
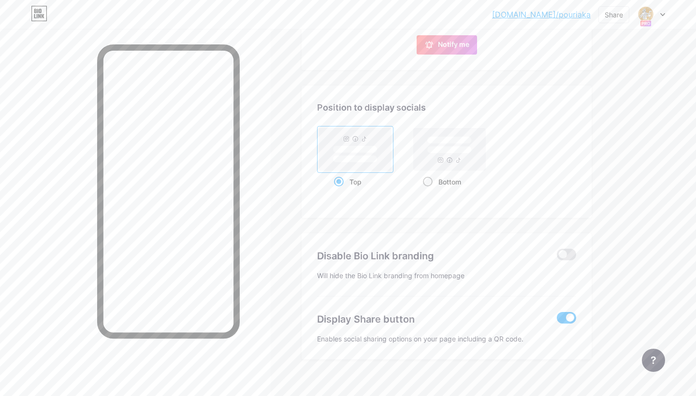
click at [455, 183] on div "Bottom" at bounding box center [450, 182] width 54 height 18
click at [429, 191] on input "Bottom" at bounding box center [426, 194] width 6 height 6
radio input "true"
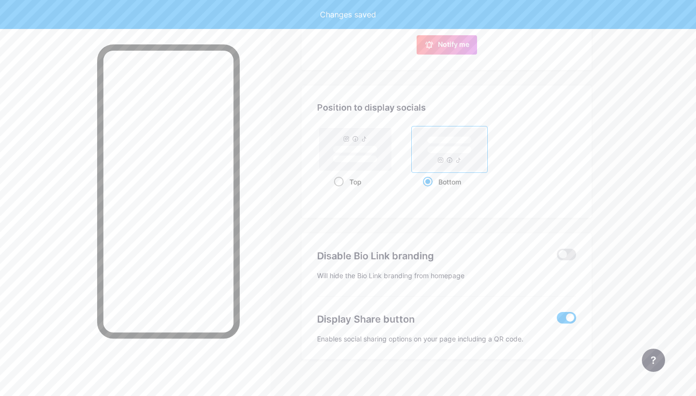
click at [344, 177] on div "Top" at bounding box center [355, 182] width 43 height 18
click at [340, 191] on input "Top" at bounding box center [337, 194] width 6 height 6
radio input "true"
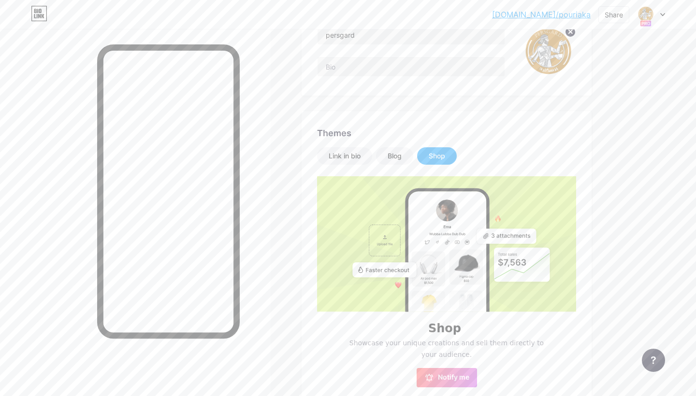
scroll to position [85, 0]
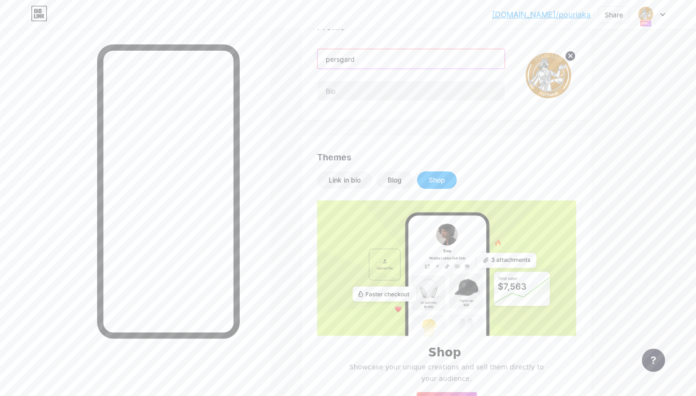
click at [329, 58] on input "persgard" at bounding box center [411, 58] width 187 height 19
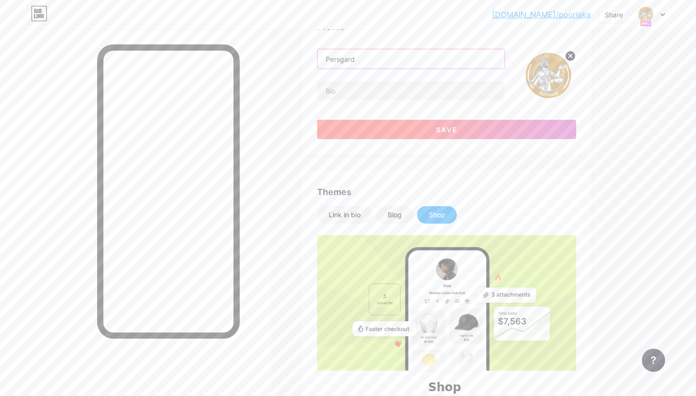
type input "Persgard"
click at [448, 126] on span "Save" at bounding box center [447, 130] width 22 height 8
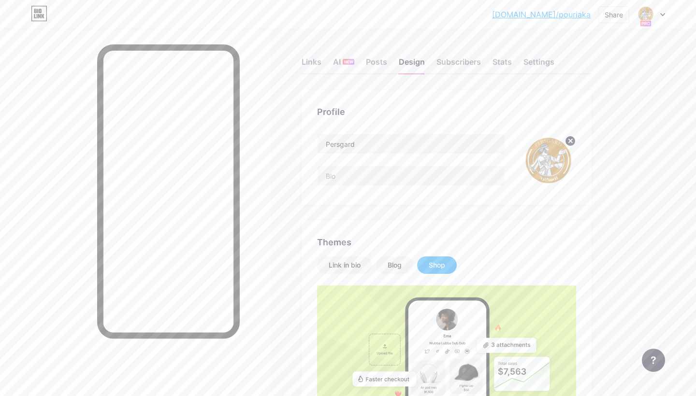
scroll to position [0, 0]
click at [313, 64] on div "Links" at bounding box center [312, 64] width 20 height 17
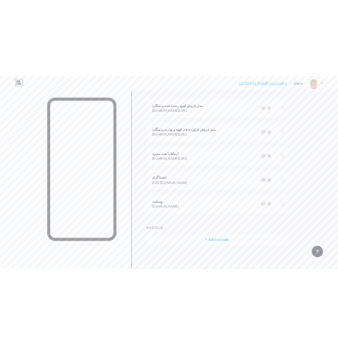
scroll to position [107, 0]
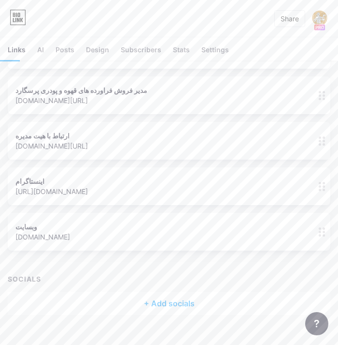
click at [156, 304] on div "+ Add socials" at bounding box center [169, 303] width 323 height 23
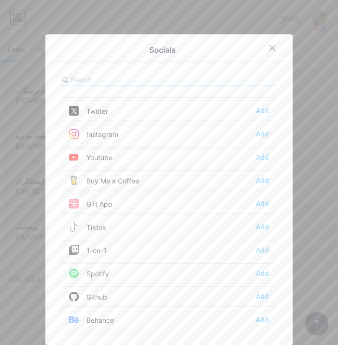
scroll to position [41, 0]
click at [260, 134] on div "Add" at bounding box center [262, 133] width 13 height 10
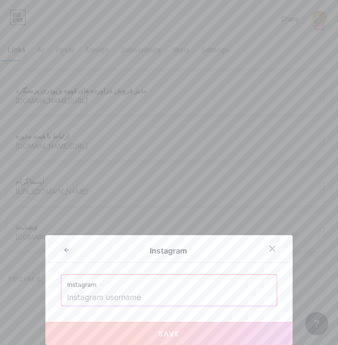
click at [117, 287] on label "Instagram" at bounding box center [169, 282] width 204 height 15
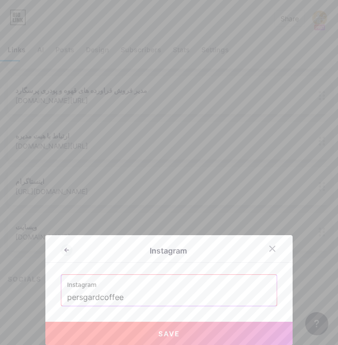
click at [177, 336] on span "Save" at bounding box center [170, 333] width 22 height 8
type input "[URL][DOMAIN_NAME]"
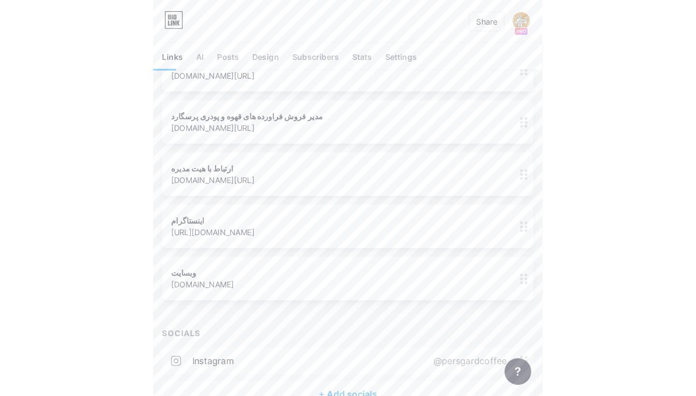
scroll to position [88, 0]
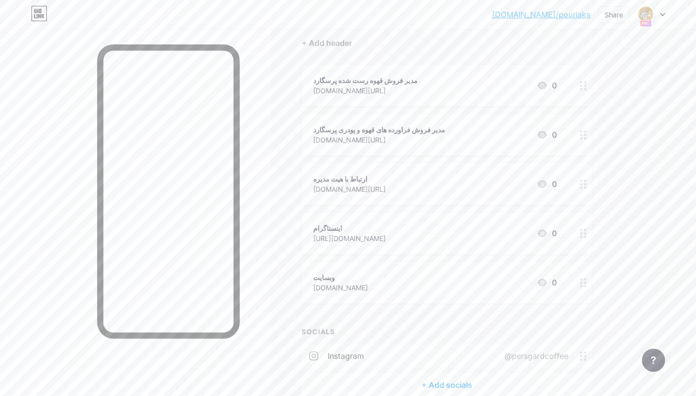
click at [575, 234] on div at bounding box center [583, 234] width 16 height 42
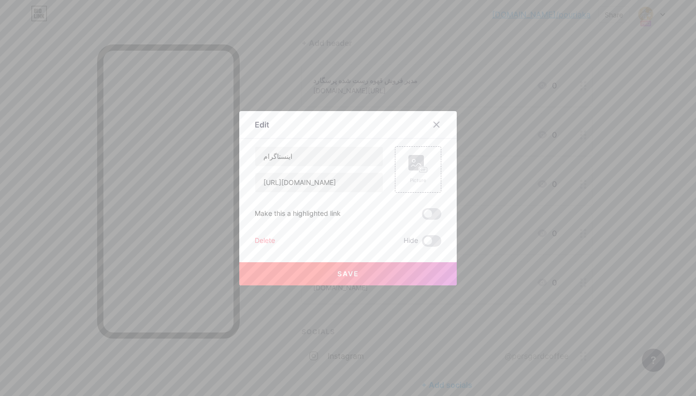
click at [262, 244] on div "Delete" at bounding box center [265, 241] width 20 height 12
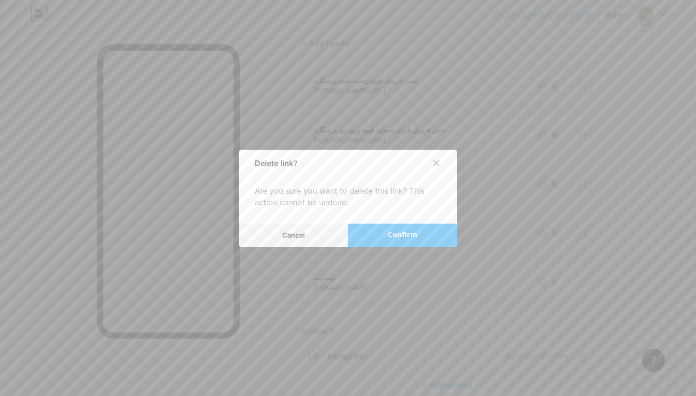
click at [409, 238] on span "Confirm" at bounding box center [403, 235] width 30 height 10
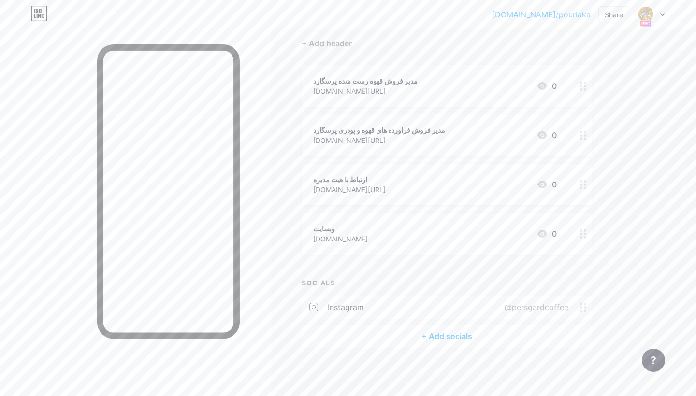
scroll to position [87, 0]
click at [442, 339] on div "+ Add socials" at bounding box center [447, 336] width 290 height 23
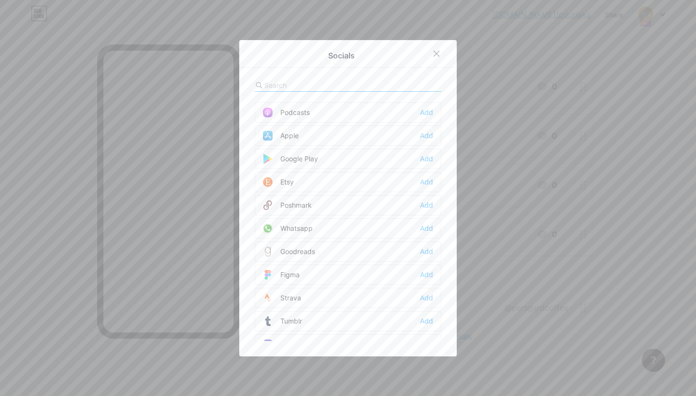
scroll to position [722, 0]
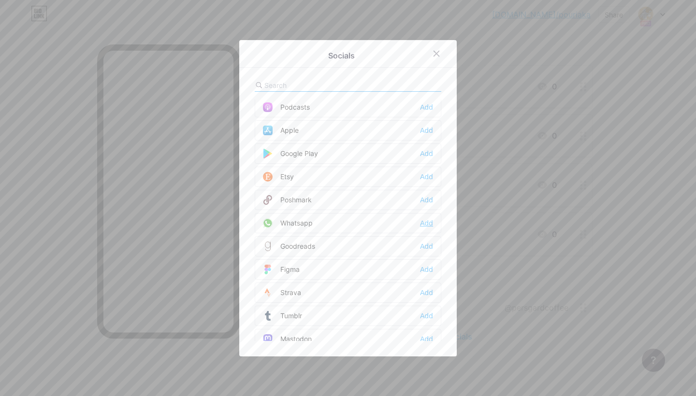
click at [425, 227] on div "Add" at bounding box center [426, 224] width 13 height 10
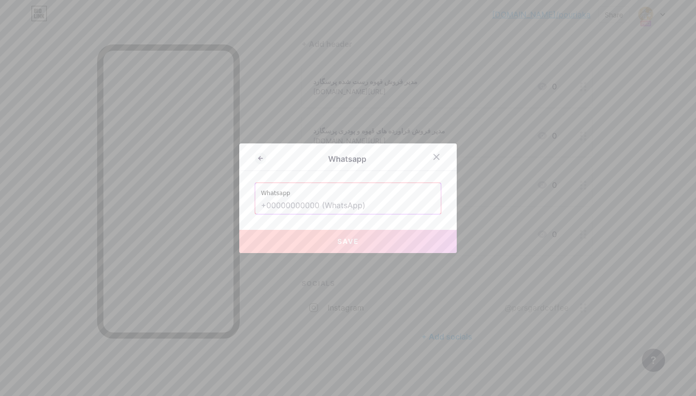
click at [436, 156] on icon at bounding box center [437, 157] width 8 height 8
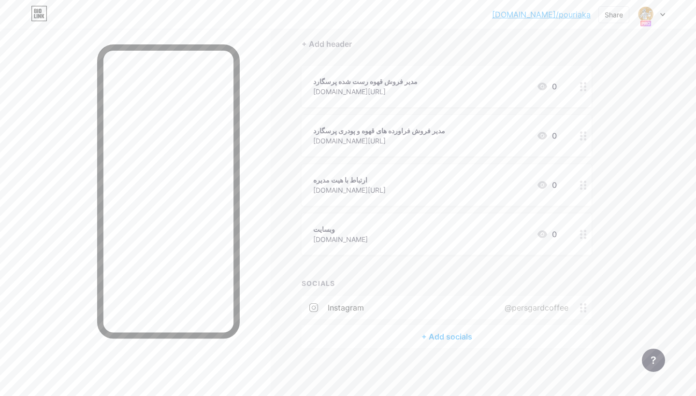
click at [439, 336] on div "+ Add socials" at bounding box center [447, 336] width 290 height 23
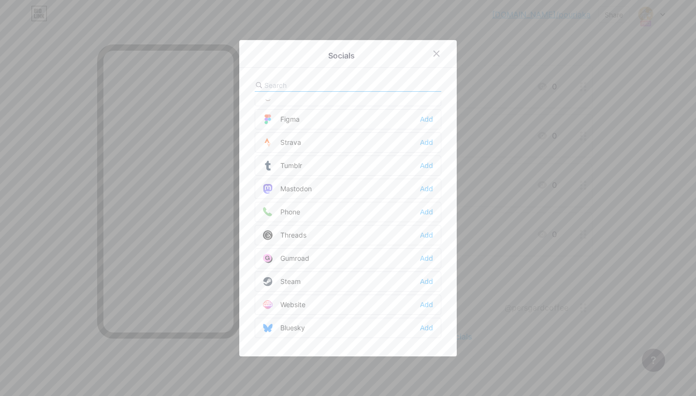
scroll to position [872, 0]
click at [300, 305] on div "Website" at bounding box center [284, 305] width 43 height 10
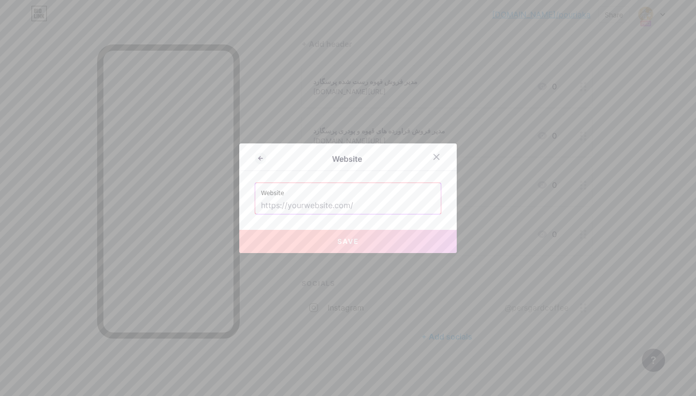
click at [356, 205] on input "text" at bounding box center [348, 206] width 174 height 16
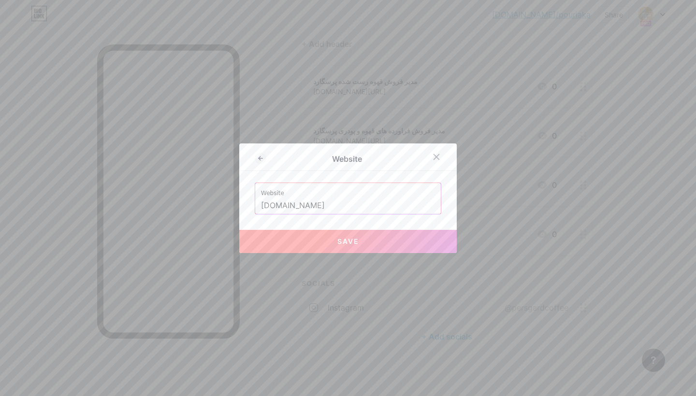
click at [364, 245] on button "Save" at bounding box center [348, 241] width 218 height 23
type input "[URL][DOMAIN_NAME]"
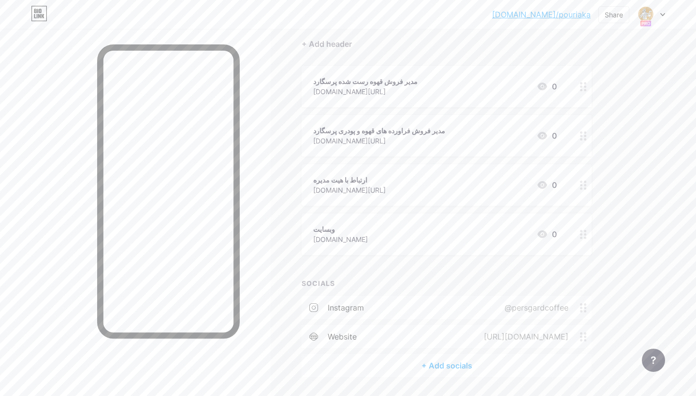
click at [583, 239] on div at bounding box center [583, 235] width 16 height 42
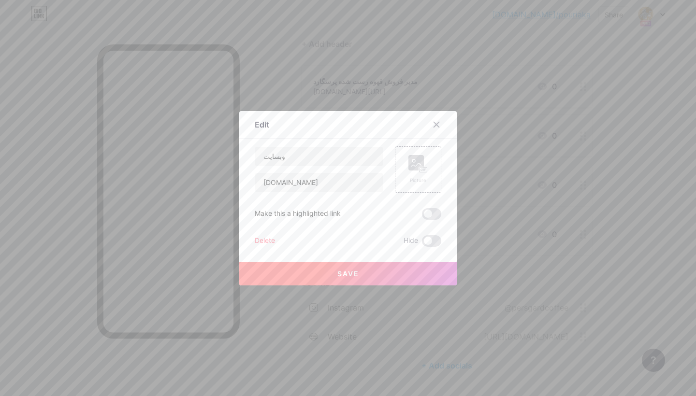
click at [274, 243] on div "Delete" at bounding box center [265, 241] width 20 height 12
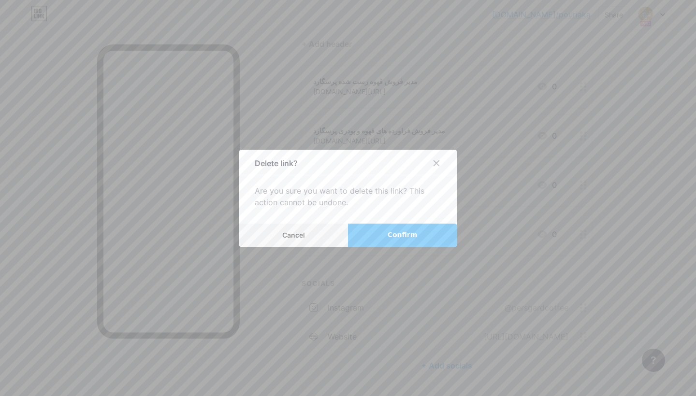
click at [371, 235] on button "Confirm" at bounding box center [402, 235] width 109 height 23
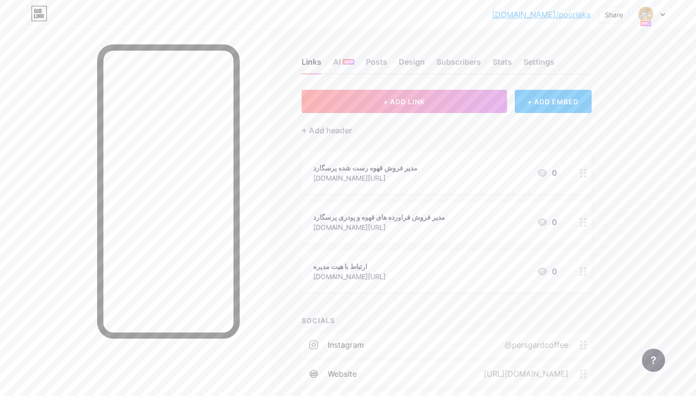
scroll to position [0, 0]
click at [584, 99] on div "+ ADD EMBED" at bounding box center [553, 101] width 77 height 23
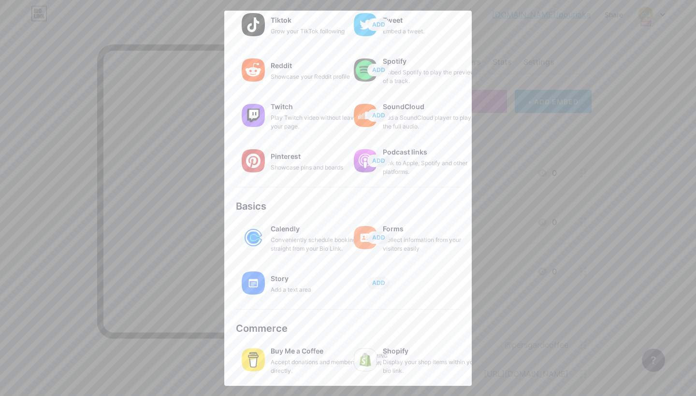
scroll to position [117, 0]
click at [611, 86] on div at bounding box center [348, 198] width 696 height 396
